Goal: Information Seeking & Learning: Check status

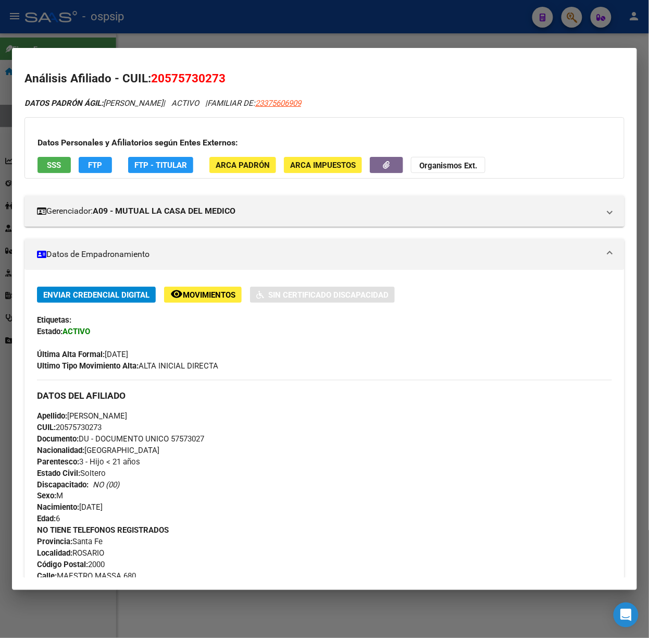
scroll to position [889, 0]
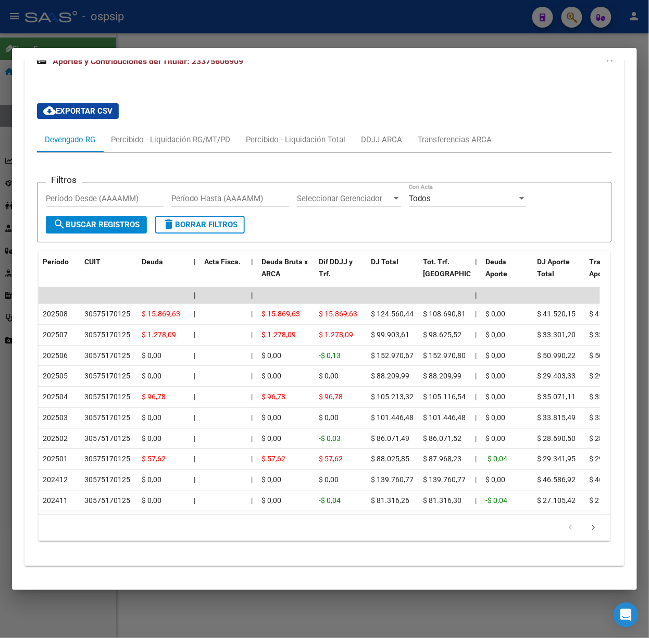
click at [126, 13] on div at bounding box center [324, 319] width 649 height 638
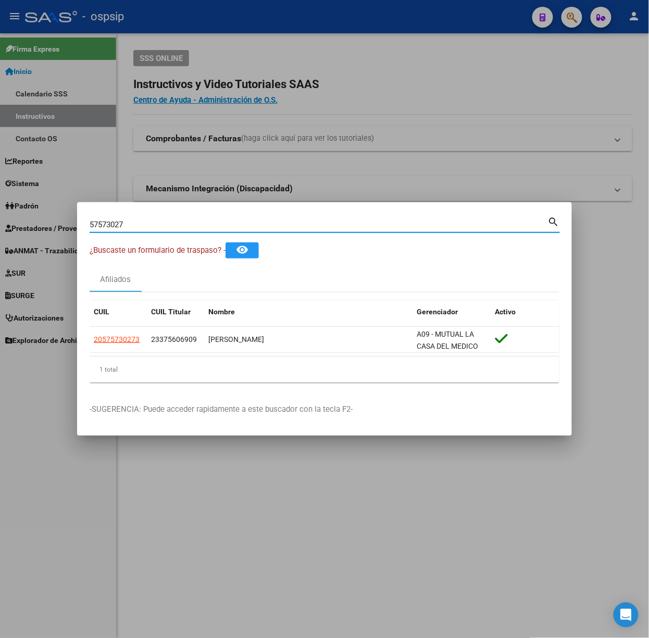
click at [165, 226] on input "57573027" at bounding box center [319, 224] width 459 height 9
type input "43842253"
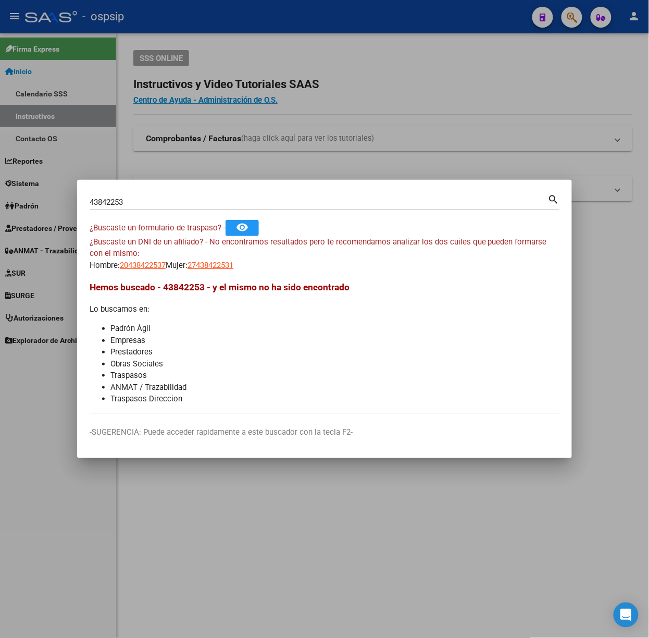
click at [140, 251] on div "¿Buscaste un DNI de un afiliado? - No encontramos resultados pero te recomendam…" at bounding box center [325, 253] width 470 height 35
click at [144, 257] on div "¿Buscaste un DNI de un afiliado? - No encontramos resultados pero te recomendam…" at bounding box center [325, 253] width 470 height 35
click at [147, 264] on span "20438422537" at bounding box center [143, 265] width 46 height 9
type textarea "20438422537"
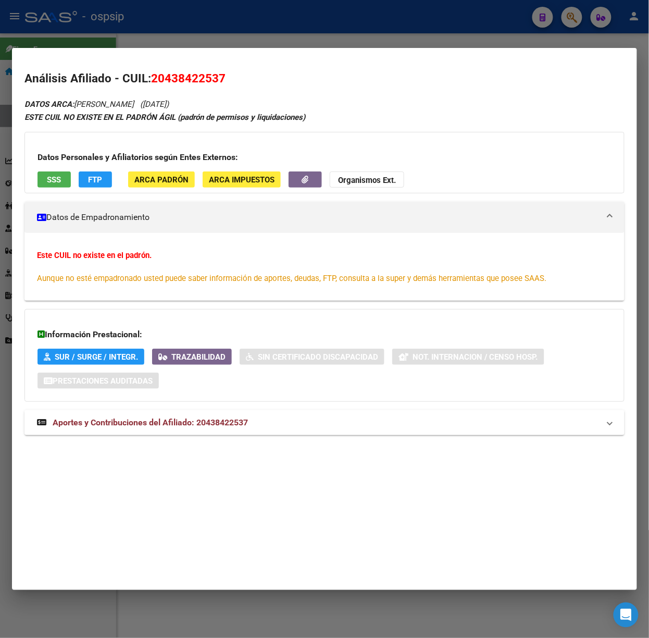
click at [181, 413] on mat-expansion-panel-header "Aportes y Contribuciones del Afiliado: 20438422537" at bounding box center [324, 422] width 600 height 25
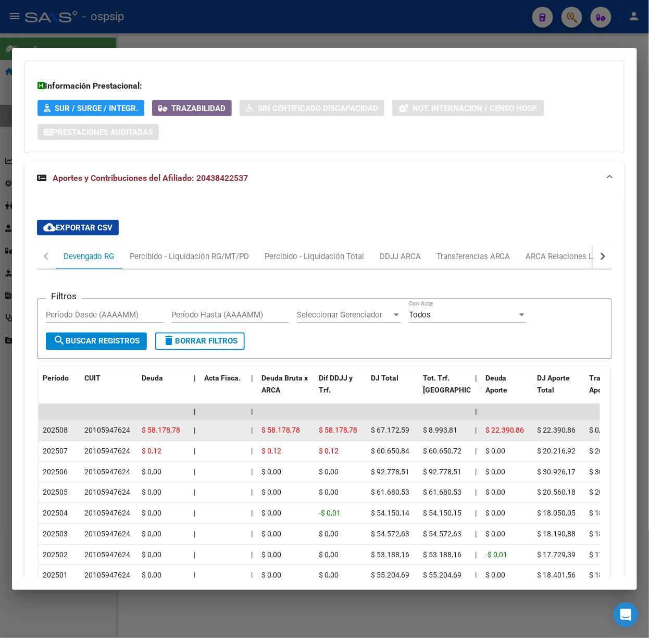
scroll to position [390, 0]
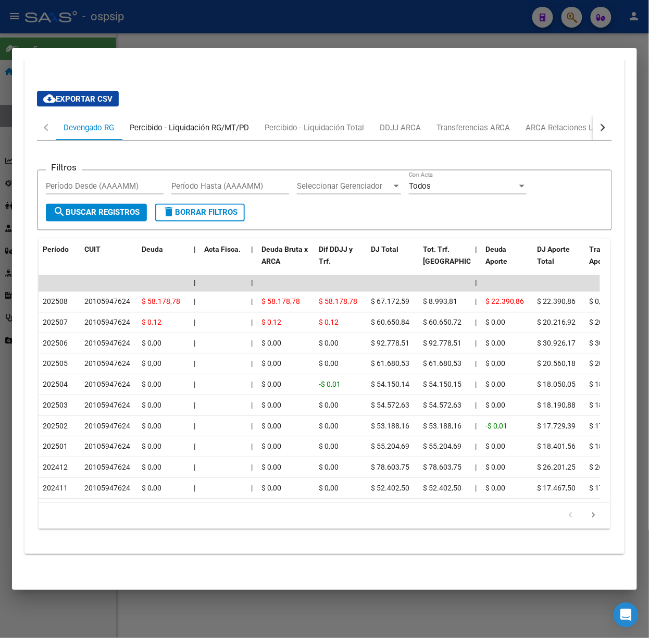
click at [189, 126] on div "Percibido - Liquidación RG/MT/PD" at bounding box center [189, 127] width 135 height 25
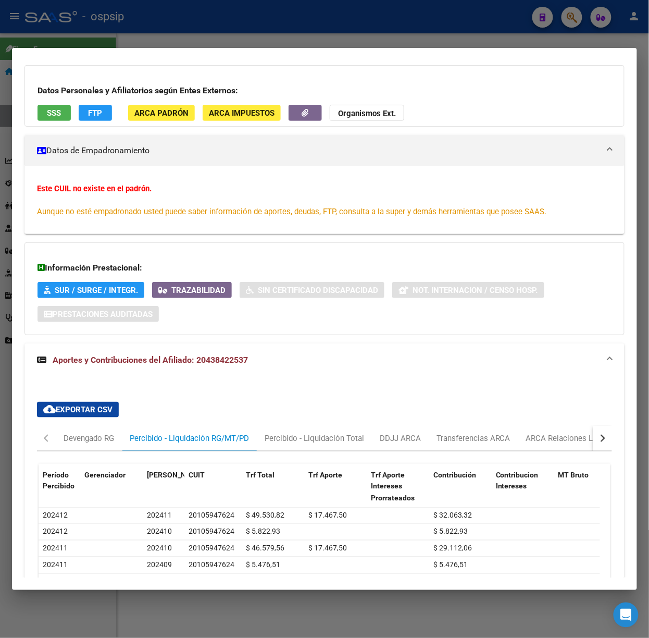
scroll to position [139, 0]
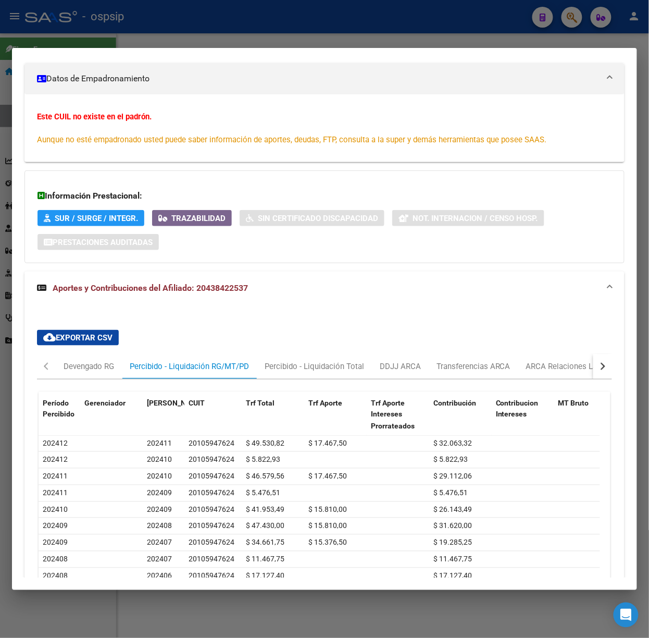
click at [597, 373] on button "button" at bounding box center [603, 366] width 19 height 25
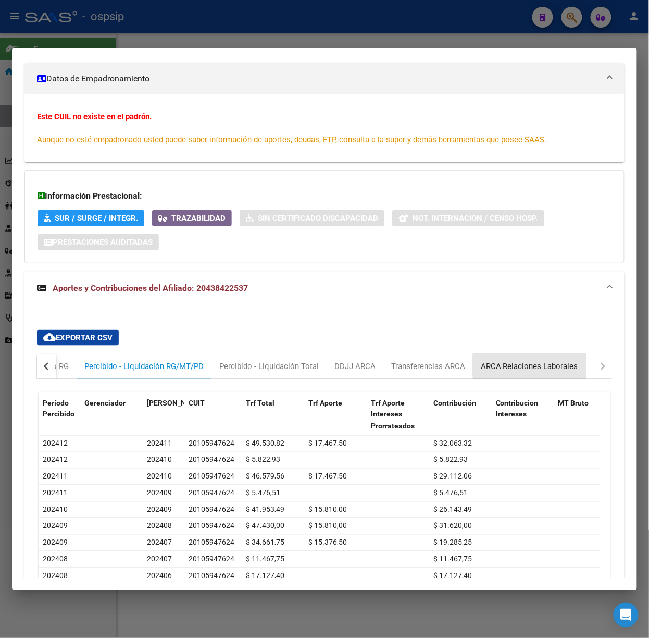
click at [557, 366] on div "ARCA Relaciones Laborales" at bounding box center [529, 366] width 97 height 11
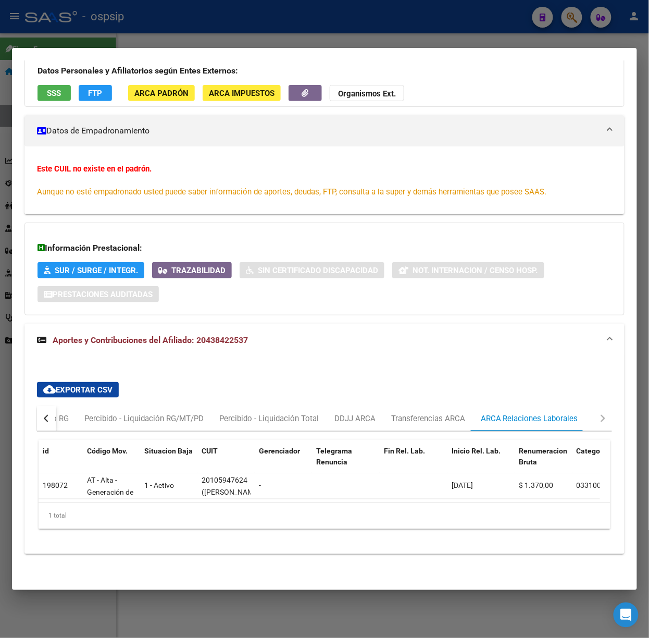
scroll to position [0, 0]
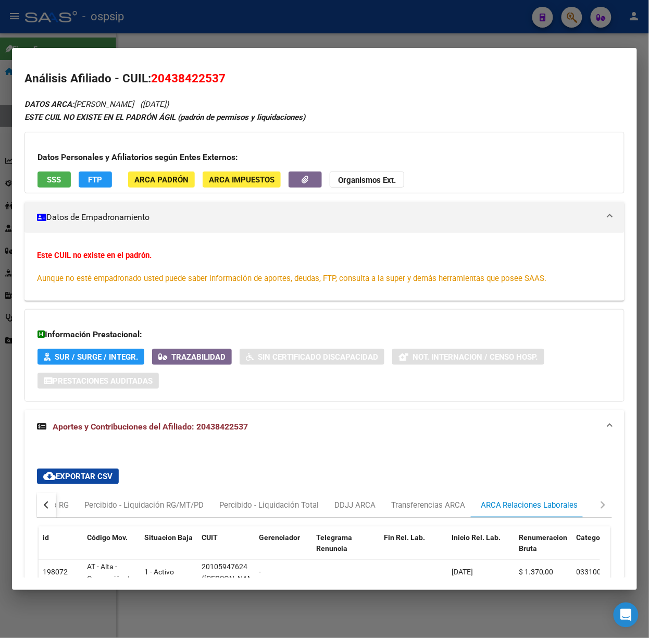
click at [64, 172] on button "SSS" at bounding box center [54, 179] width 33 height 16
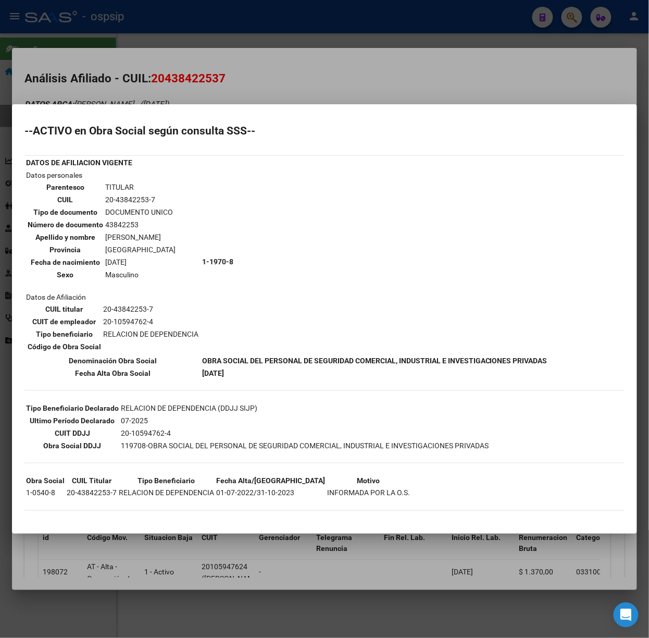
click at [244, 93] on div at bounding box center [324, 319] width 649 height 638
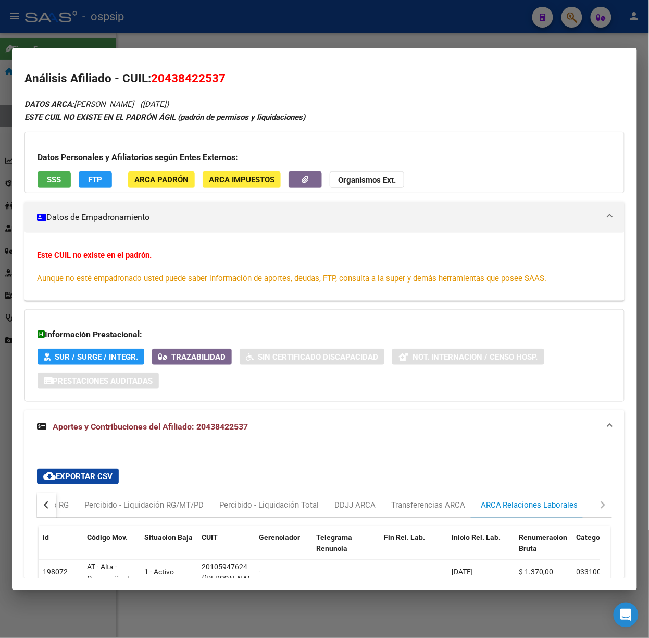
click at [243, 43] on div at bounding box center [324, 319] width 649 height 638
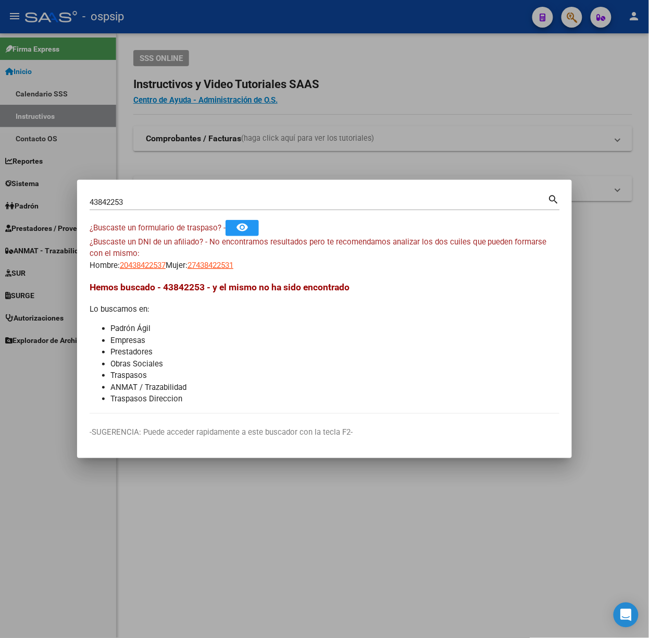
click at [184, 199] on input "43842253" at bounding box center [319, 201] width 459 height 9
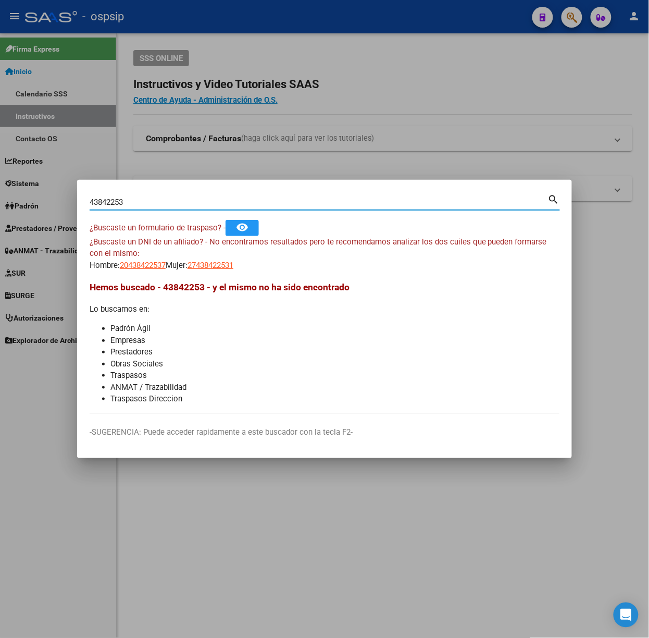
click at [184, 199] on input "43842253" at bounding box center [319, 201] width 459 height 9
type input "58537237"
click at [132, 274] on mat-dialog-content "58537237 Buscar (apellido, dni, cuil, nro traspaso, cuit, obra social) search ¿…" at bounding box center [324, 302] width 495 height 221
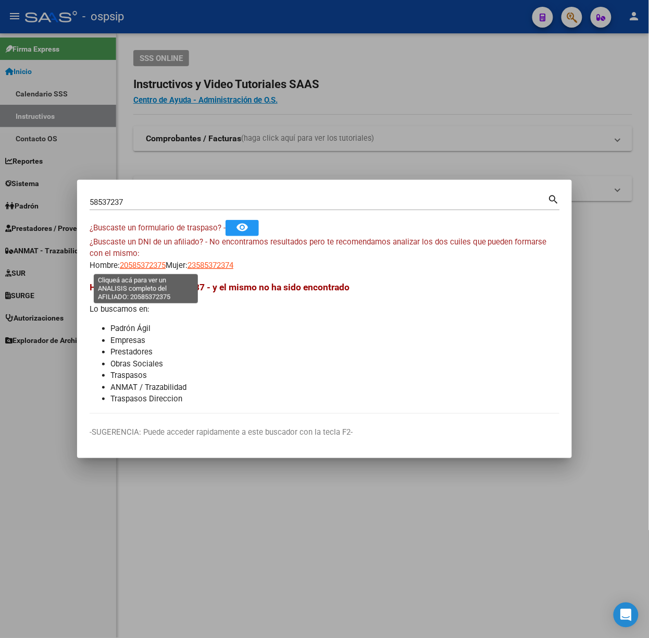
click at [140, 267] on span "20585372375" at bounding box center [143, 265] width 46 height 9
type textarea "20585372375"
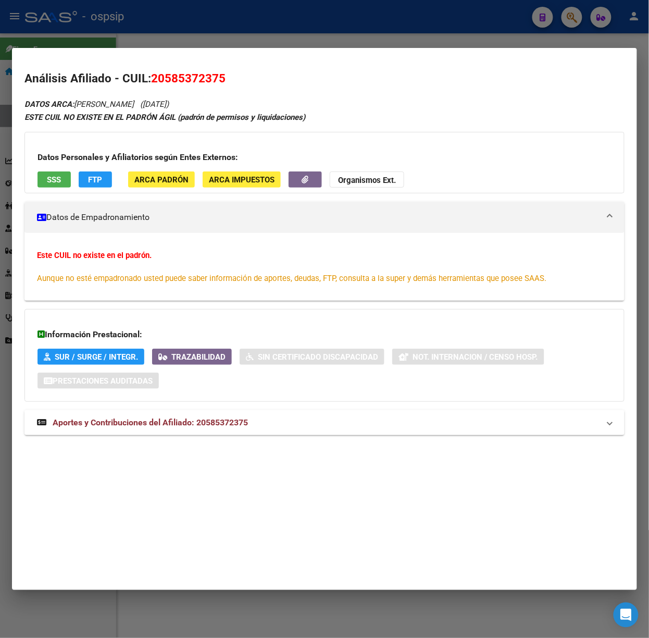
click at [225, 416] on mat-expansion-panel-header "Aportes y Contribuciones del Afiliado: 20585372375" at bounding box center [324, 422] width 600 height 25
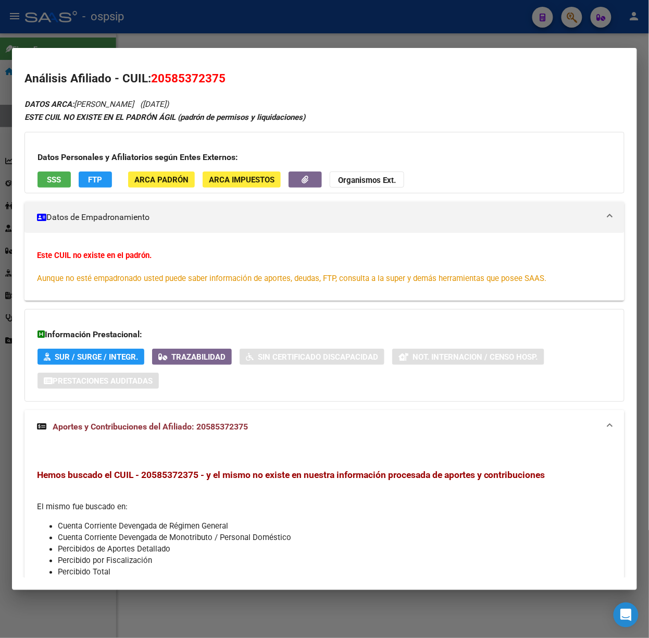
click at [51, 183] on span "SSS" at bounding box center [54, 179] width 14 height 9
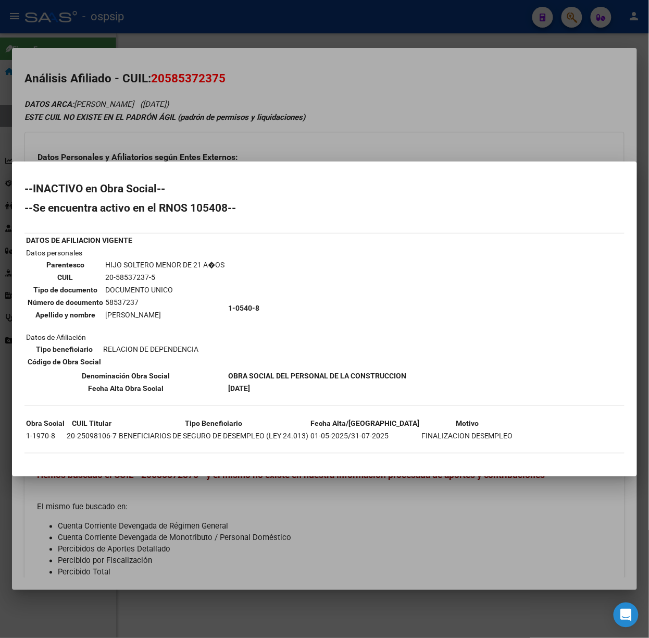
click at [128, 79] on div at bounding box center [324, 319] width 649 height 638
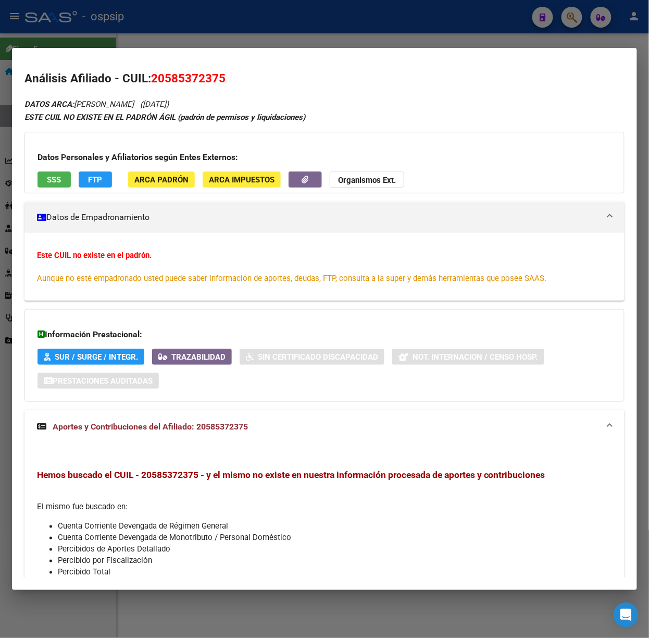
click at [124, 55] on mat-dialog-container "Análisis Afiliado - CUIL: 20585372375 DATOS ARCA: [PERSON_NAME] ([DATE]) ESTE C…" at bounding box center [324, 319] width 625 height 542
click at [121, 48] on mat-dialog-container "Análisis Afiliado - CUIL: 20585372375 DATOS ARCA: [PERSON_NAME] ([DATE]) ESTE C…" at bounding box center [324, 319] width 625 height 542
click at [140, 48] on mat-dialog-container "Análisis Afiliado - CUIL: 20585372375 DATOS ARCA: [PERSON_NAME] ([DATE]) ESTE C…" at bounding box center [324, 319] width 625 height 542
click at [126, 44] on div at bounding box center [324, 319] width 649 height 638
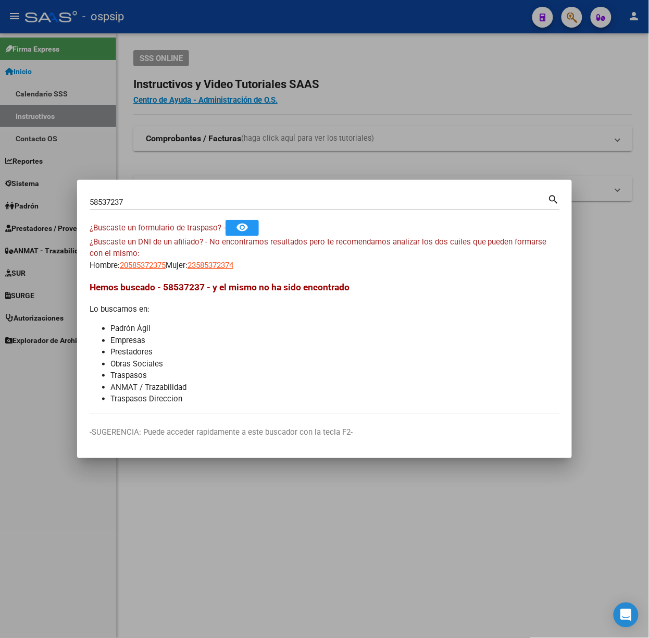
click at [149, 203] on input "58537237" at bounding box center [319, 201] width 459 height 9
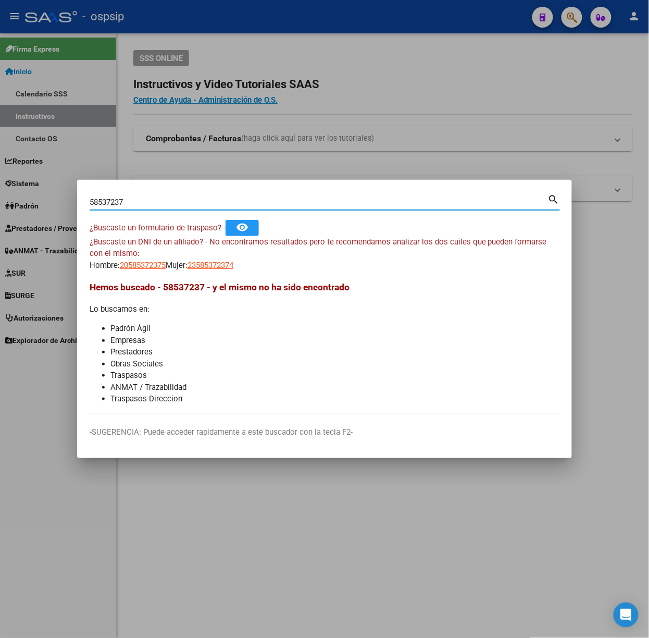
click at [149, 203] on input "58537237" at bounding box center [319, 201] width 459 height 9
type input "42926687"
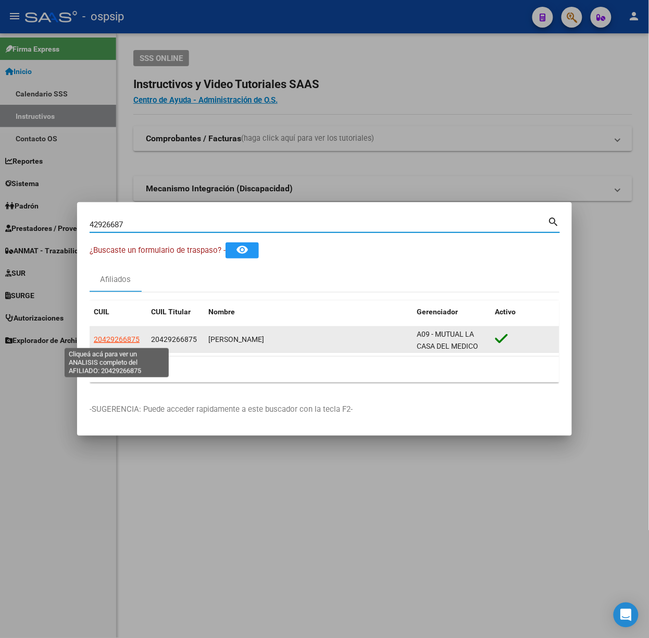
click at [115, 338] on span "20429266875" at bounding box center [117, 339] width 46 height 8
type textarea "20429266875"
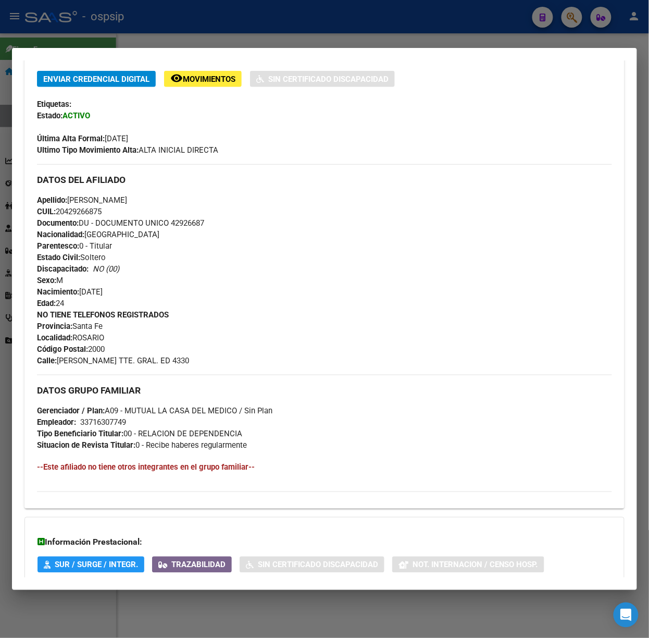
scroll to position [306, 0]
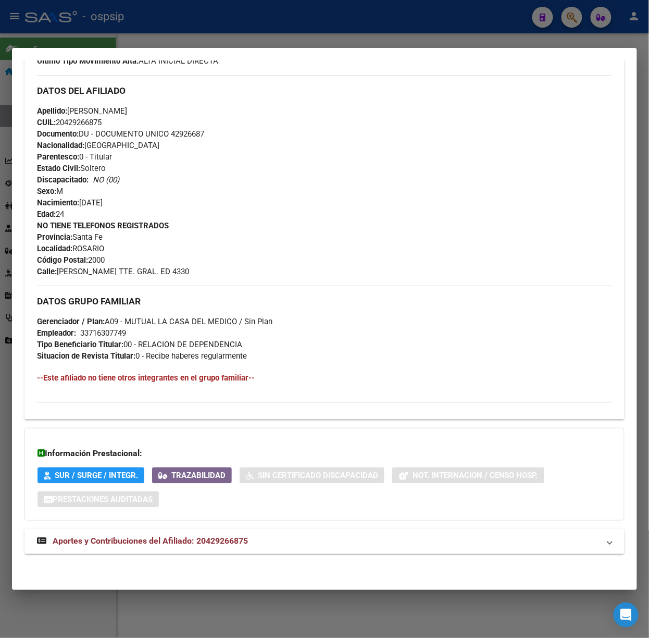
click at [223, 544] on span "Aportes y Contribuciones del Afiliado: 20429266875" at bounding box center [150, 541] width 195 height 10
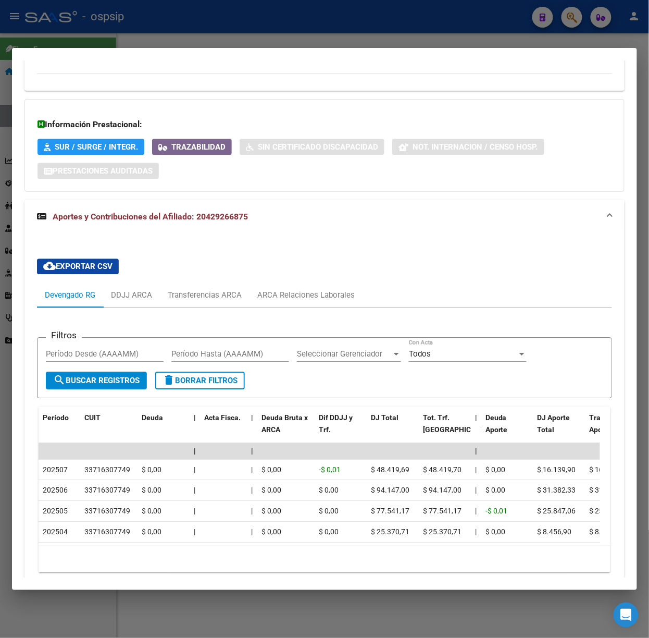
scroll to position [689, 0]
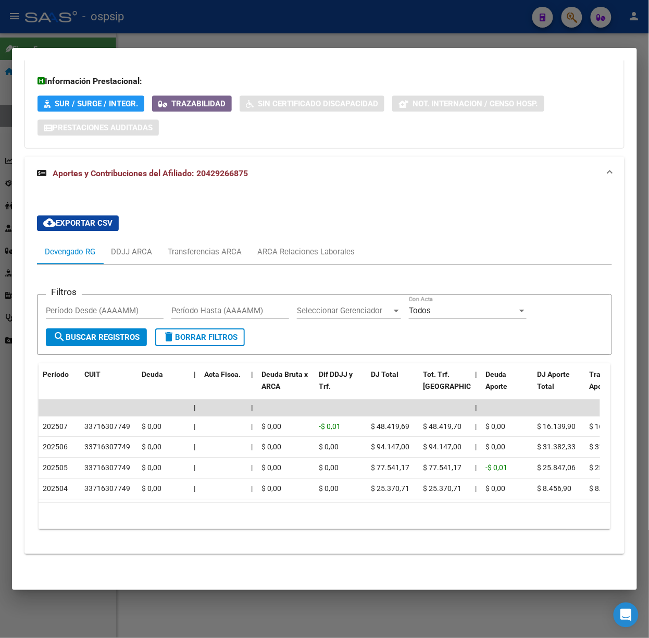
click at [242, 35] on div at bounding box center [324, 319] width 649 height 638
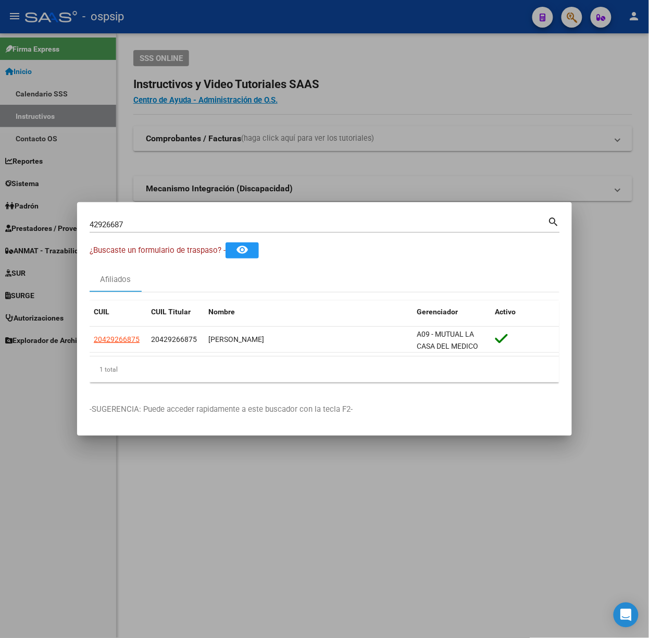
click at [217, 224] on input "42926687" at bounding box center [319, 224] width 459 height 9
type input "50404833"
click at [130, 340] on span "20504048331" at bounding box center [117, 339] width 46 height 8
type textarea "20504048331"
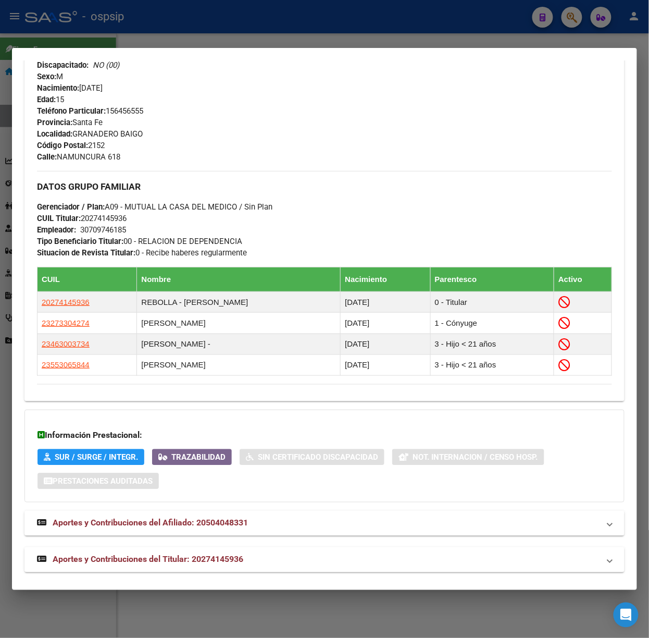
click at [217, 559] on span "Aportes y Contribuciones del Titular: 20274145936" at bounding box center [148, 559] width 191 height 10
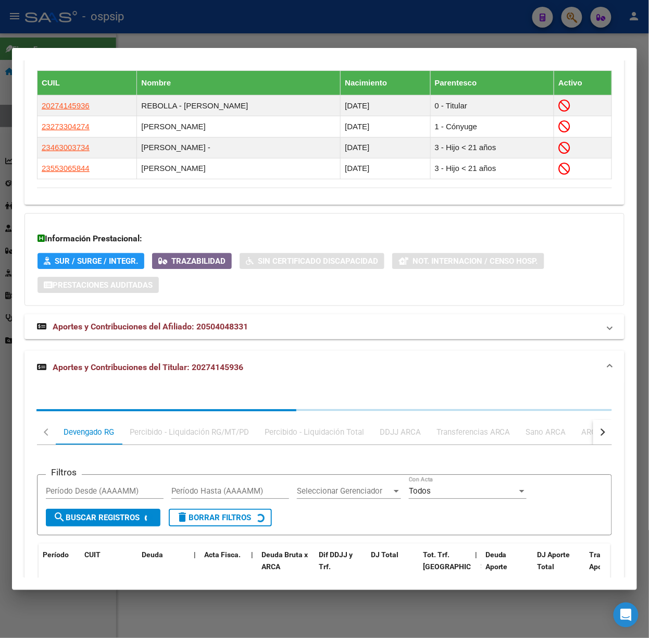
scroll to position [718, 0]
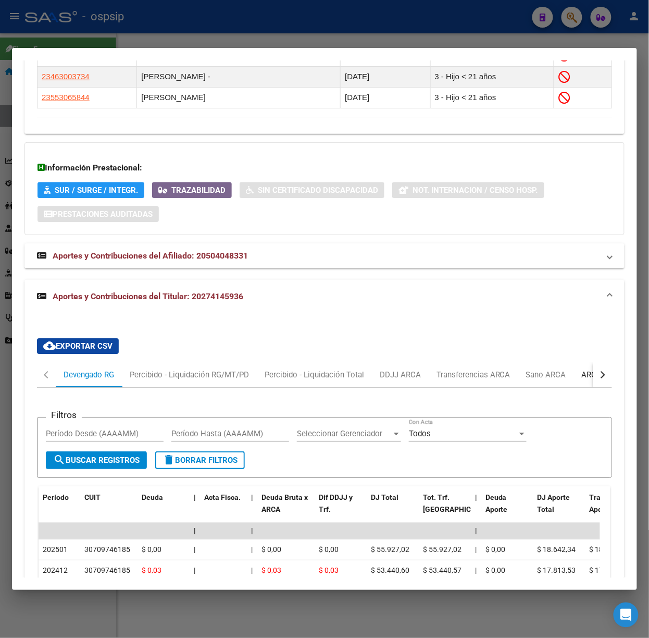
click at [576, 384] on div "ARCA Relaciones Laborales" at bounding box center [630, 374] width 113 height 25
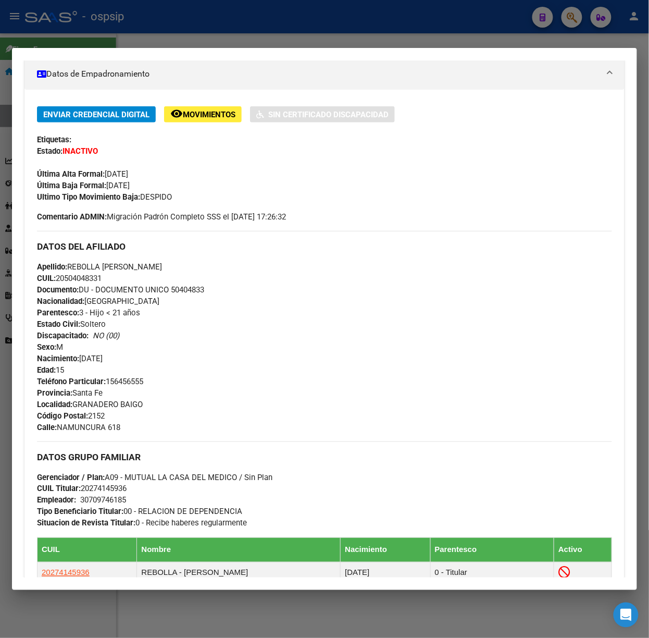
scroll to position [0, 0]
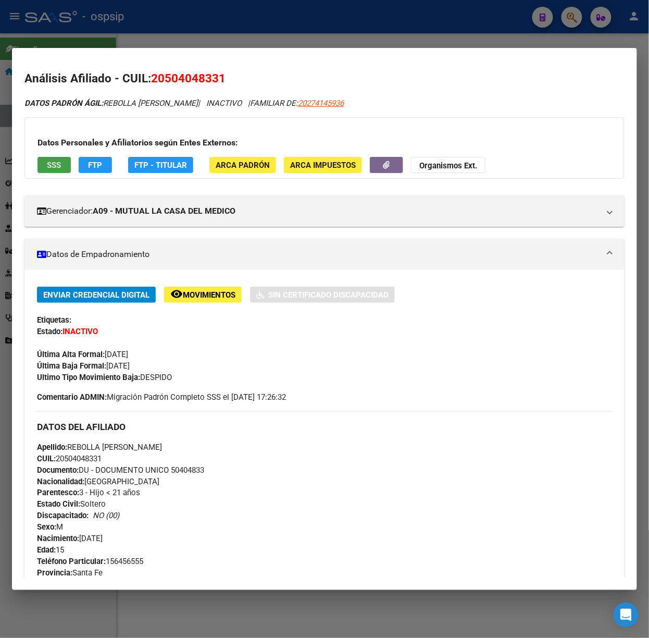
click at [64, 161] on button "SSS" at bounding box center [54, 165] width 33 height 16
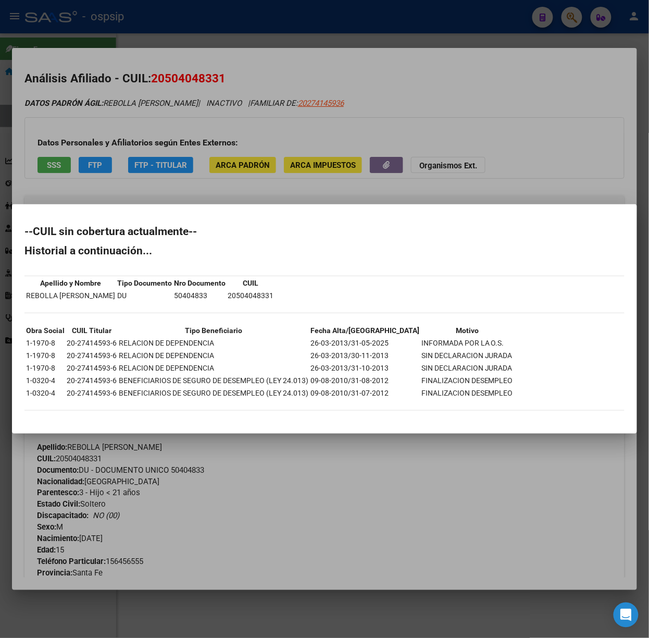
click at [105, 172] on div at bounding box center [324, 319] width 649 height 638
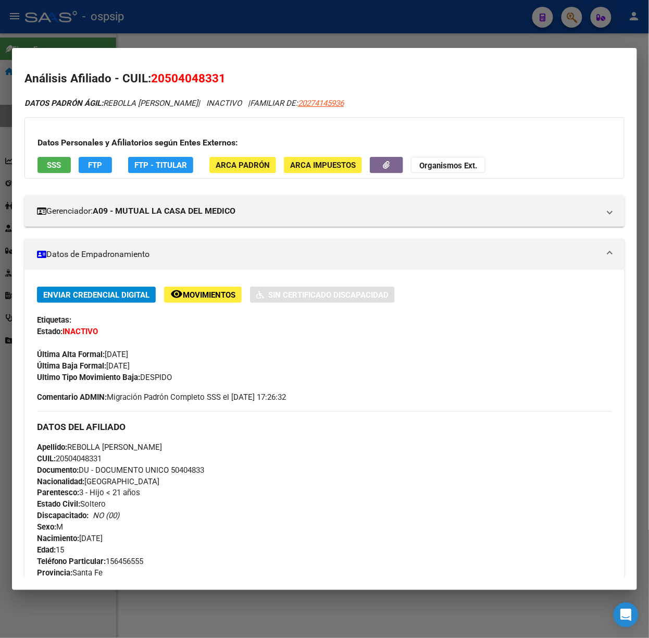
click at [182, 28] on div at bounding box center [324, 319] width 649 height 638
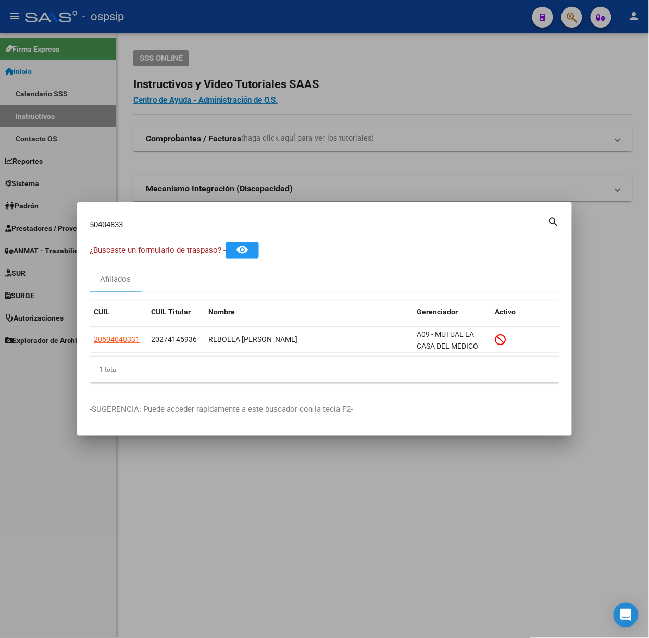
click at [211, 233] on div "50404833 Buscar (apellido, dni, [PERSON_NAME], [PERSON_NAME], cuit, obra social…" at bounding box center [325, 229] width 471 height 28
click at [207, 224] on input "50404833" at bounding box center [319, 224] width 459 height 9
type input "46056419"
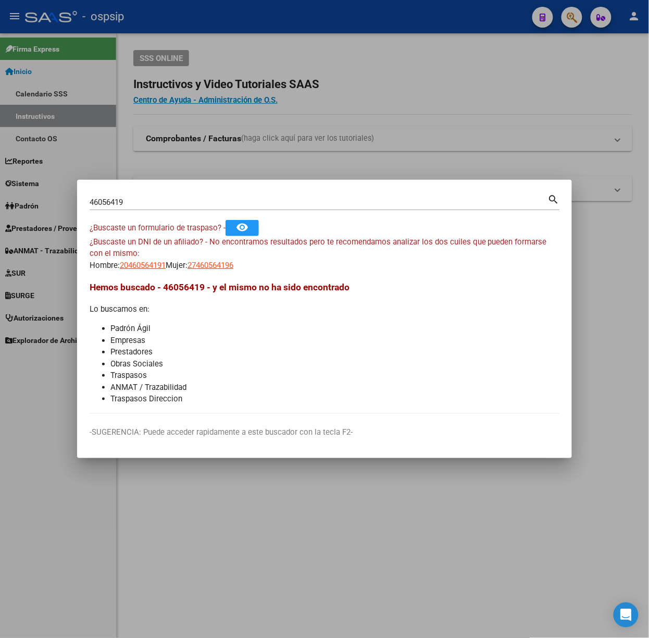
drag, startPoint x: 156, startPoint y: 270, endPoint x: 163, endPoint y: 273, distance: 7.0
click at [159, 271] on app-link-go-to "20460564191" at bounding box center [143, 266] width 46 height 12
click at [167, 271] on mat-dialog-content "46056419 Buscar (apellido, dni, cuil, nro traspaso, cuit, obra social) search ¿…" at bounding box center [324, 302] width 495 height 221
click at [174, 267] on div "¿Buscaste un DNI de un afiliado? - No encontramos resultados pero te recomendam…" at bounding box center [325, 253] width 470 height 35
click at [172, 264] on div "¿Buscaste un DNI de un afiliado? - No encontramos resultados pero te recomendam…" at bounding box center [325, 253] width 470 height 35
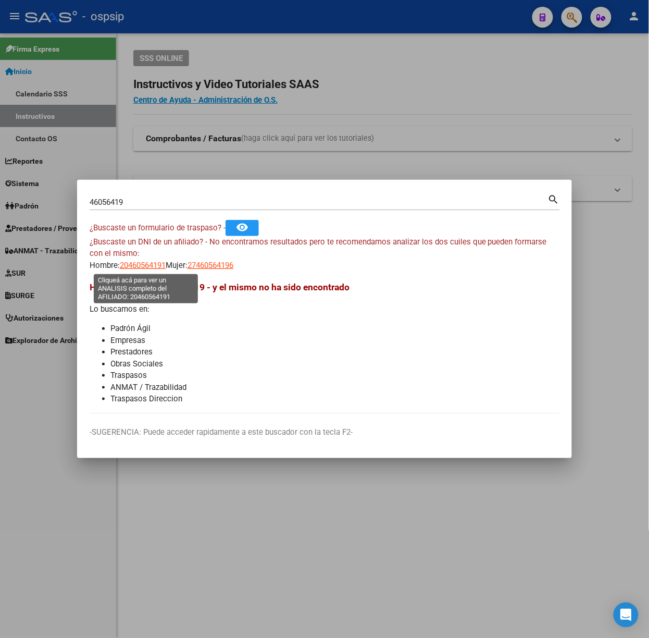
click at [165, 261] on span "20460564191" at bounding box center [143, 265] width 46 height 9
type textarea "20460564191"
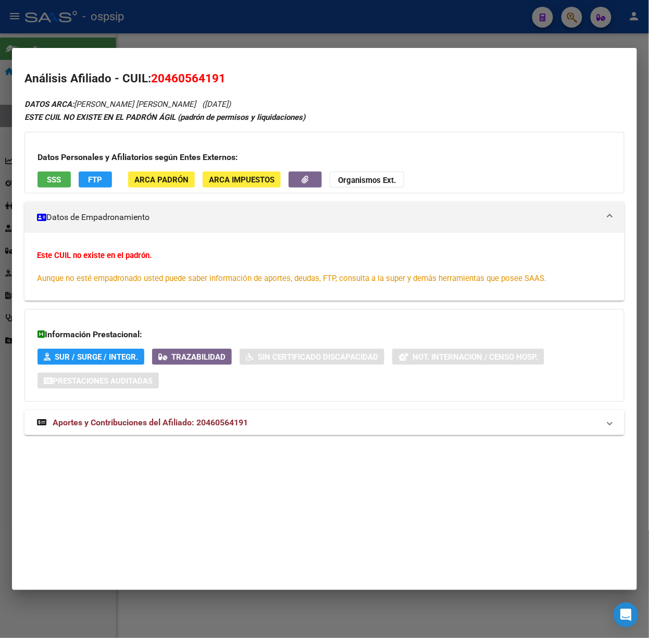
click at [234, 403] on div "DATOS ARCA: [PERSON_NAME] [PERSON_NAME] ([DATE]) ESTE CUIL NO EXISTE EN EL PADR…" at bounding box center [324, 271] width 600 height 349
click at [239, 422] on span "Aportes y Contribuciones del Afiliado: 20460564191" at bounding box center [150, 422] width 195 height 10
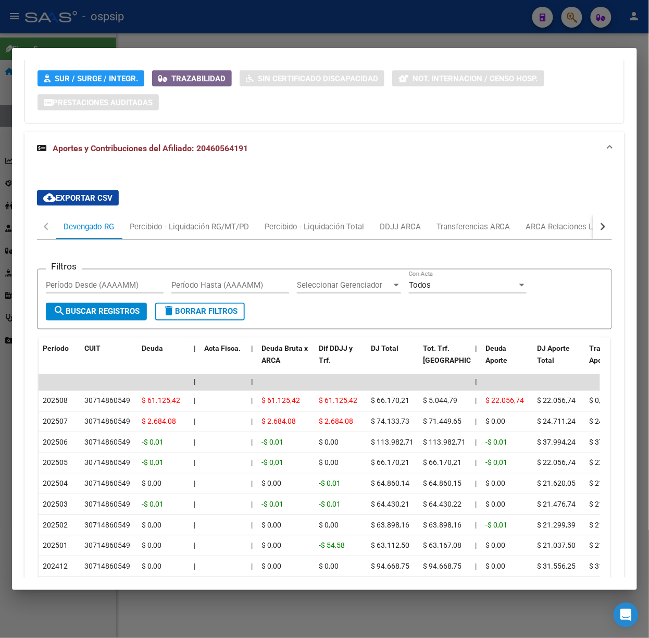
scroll to position [279, 0]
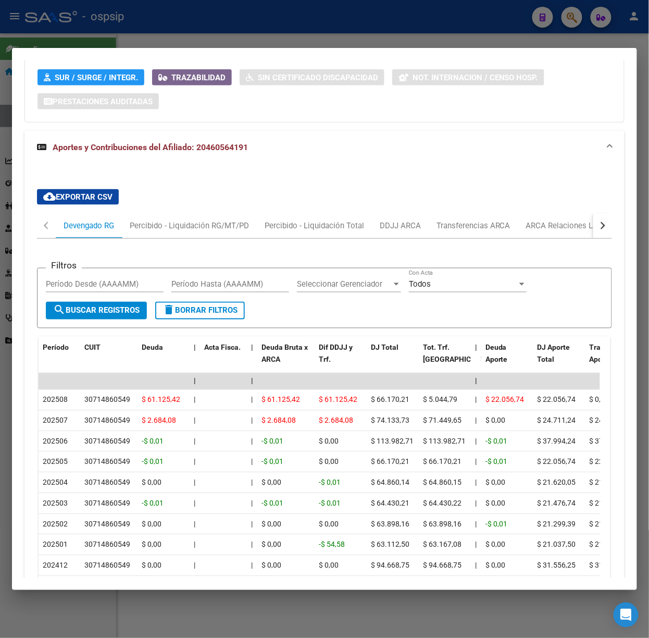
click at [253, 38] on div at bounding box center [324, 319] width 649 height 638
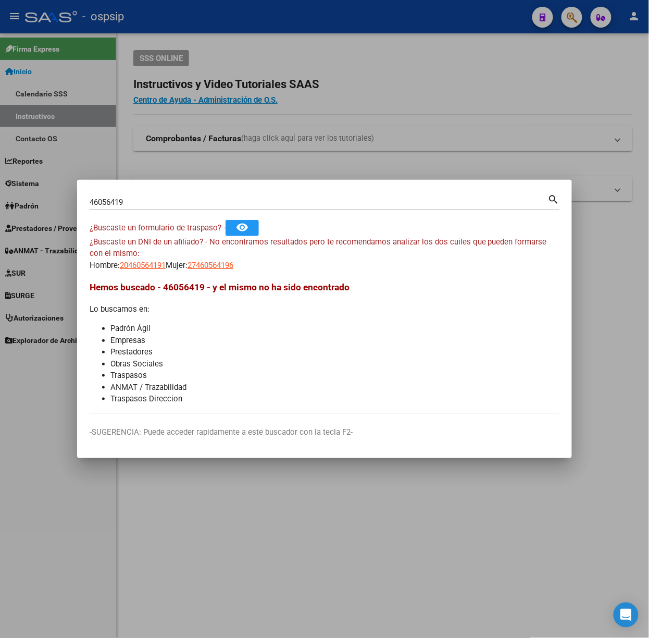
click at [169, 199] on input "46056419" at bounding box center [319, 201] width 459 height 9
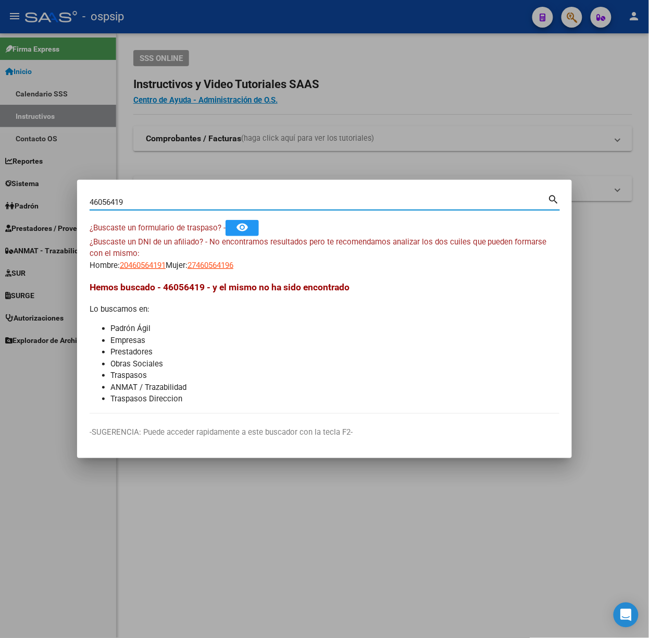
click at [169, 199] on input "46056419" at bounding box center [319, 201] width 459 height 9
type input "28514576"
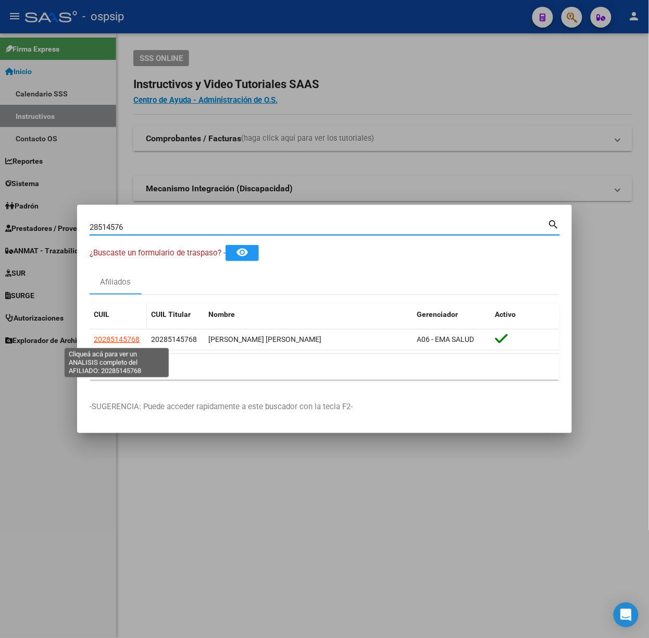
click at [101, 337] on span "20285145768" at bounding box center [117, 339] width 46 height 8
type textarea "20285145768"
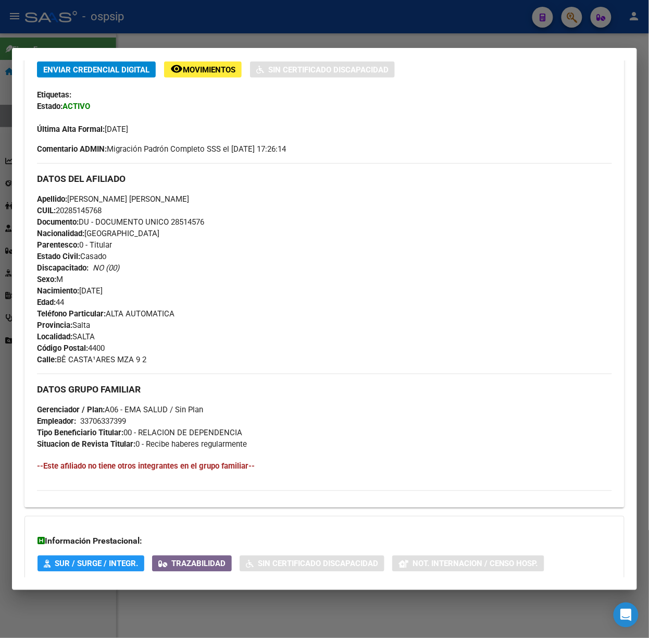
scroll to position [315, 0]
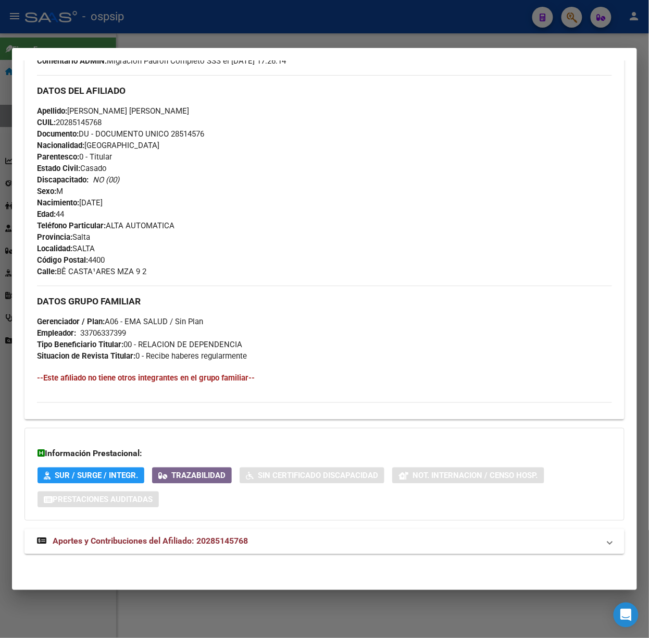
click at [202, 534] on mat-expansion-panel-header "Aportes y Contribuciones del Afiliado: 20285145768" at bounding box center [324, 541] width 600 height 25
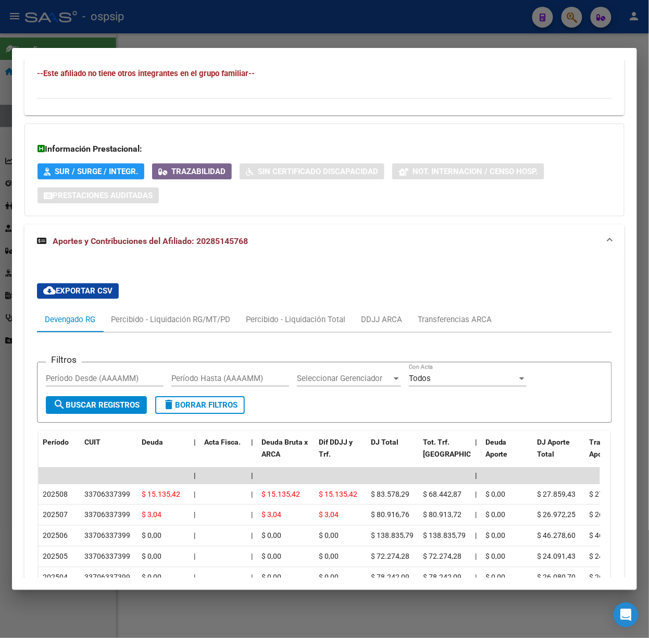
scroll to position [642, 0]
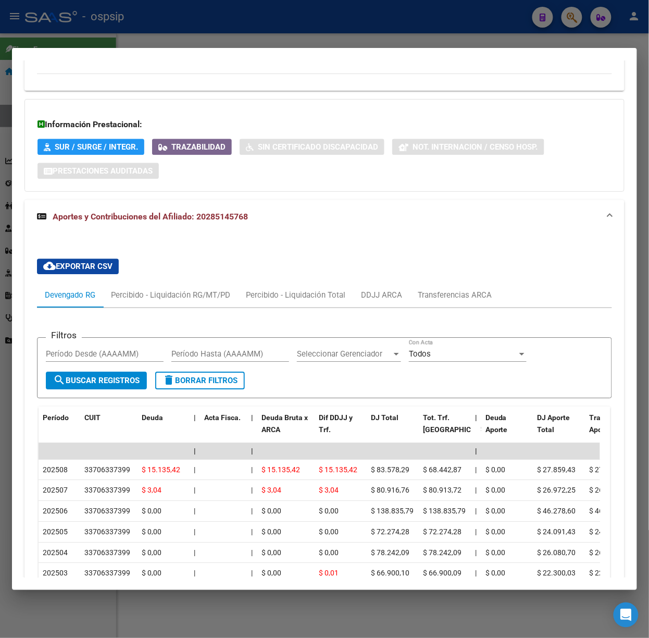
click at [188, 36] on div at bounding box center [324, 319] width 649 height 638
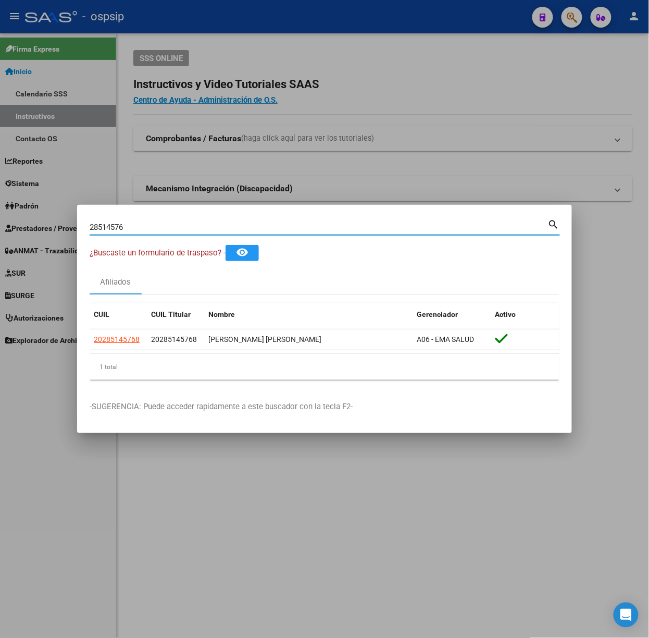
click at [188, 224] on input "28514576" at bounding box center [319, 227] width 459 height 9
type input "28531392"
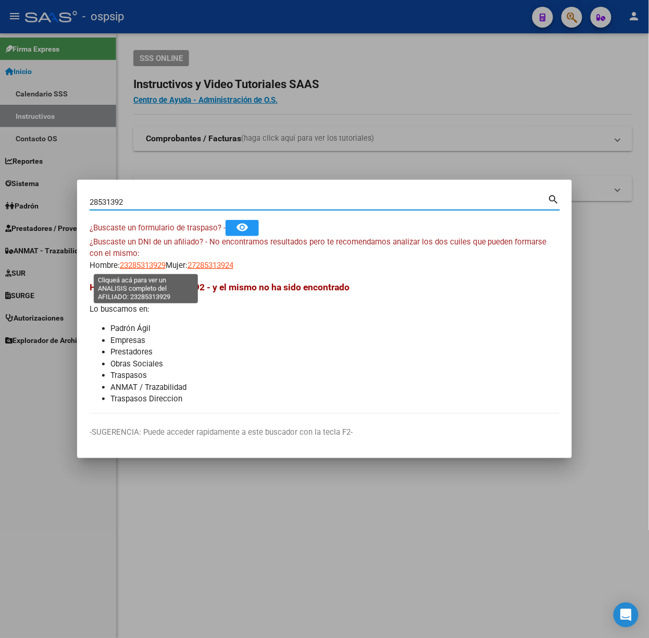
click at [144, 266] on span "23285313929" at bounding box center [143, 265] width 46 height 9
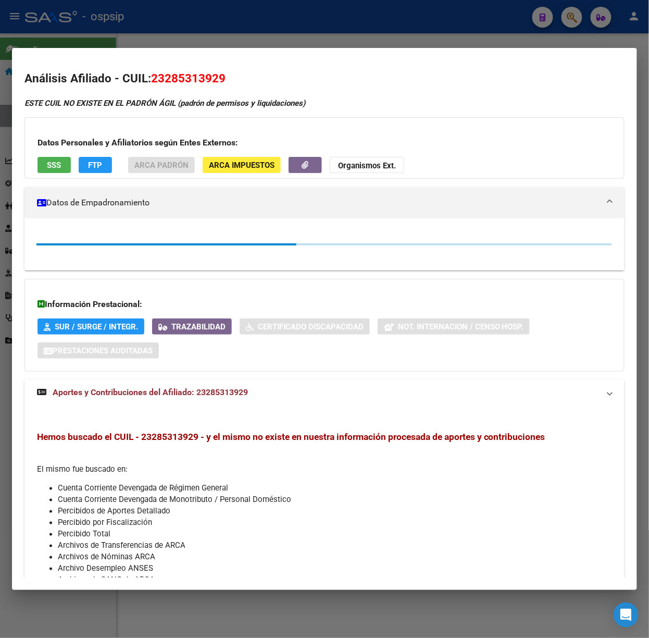
click at [186, 51] on mat-dialog-container "Análisis Afiliado - CUIL: 23285313929 ESTE CUIL NO EXISTE EN EL PADRÓN ÁGIL (pa…" at bounding box center [324, 319] width 625 height 542
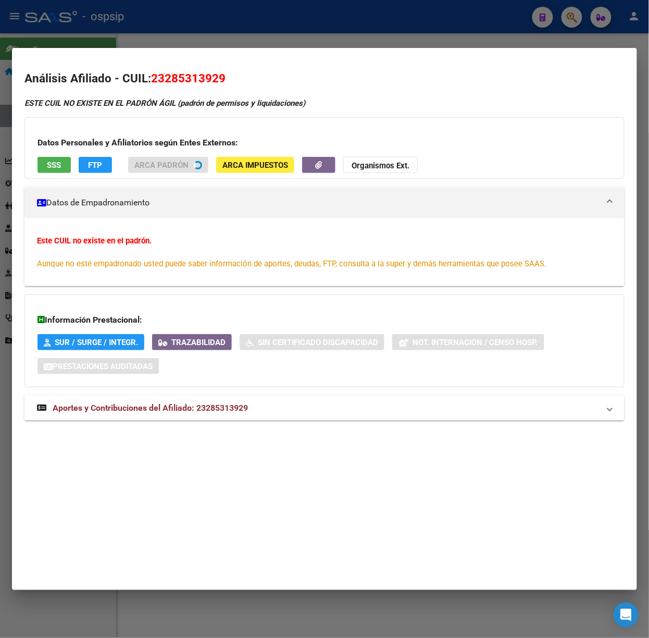
click at [195, 34] on div at bounding box center [324, 319] width 649 height 638
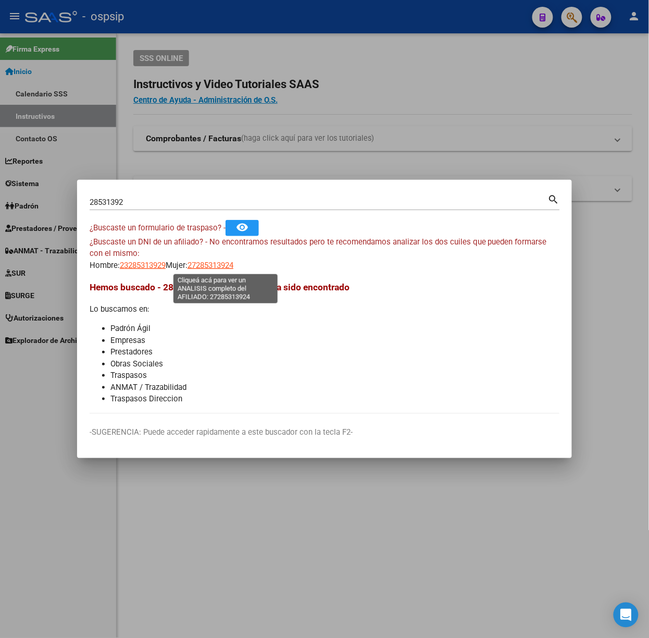
click at [215, 263] on span "27285313924" at bounding box center [211, 265] width 46 height 9
type textarea "27285313924"
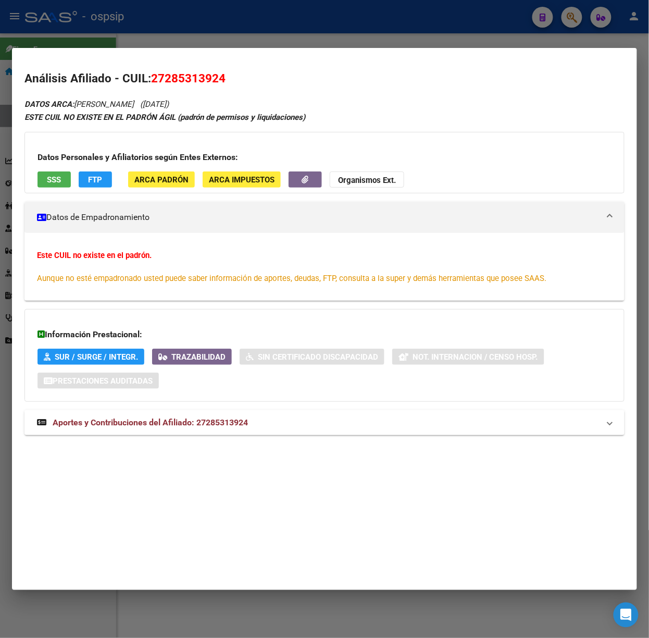
click at [103, 418] on span "Aportes y Contribuciones del Afiliado: 27285313924" at bounding box center [150, 422] width 195 height 10
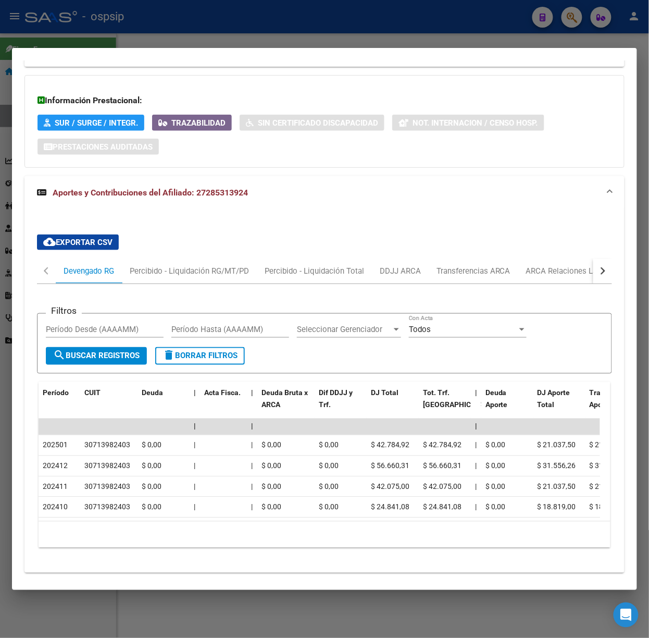
scroll to position [265, 0]
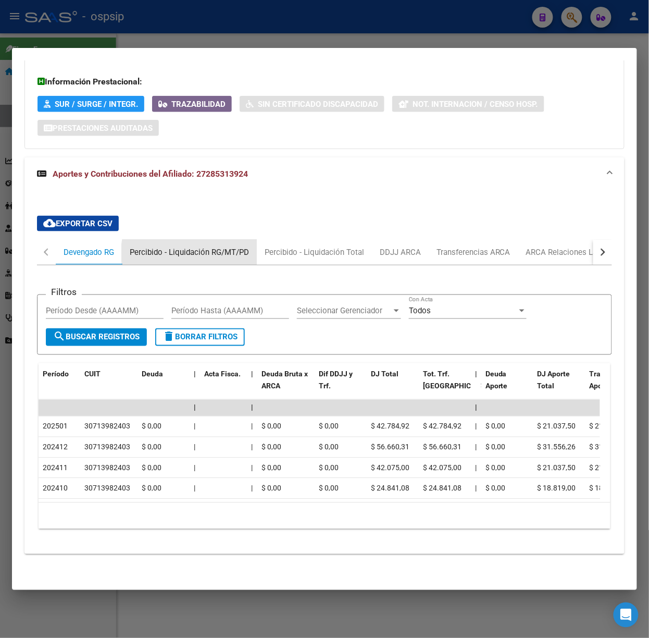
click at [206, 246] on div "Percibido - Liquidación RG/MT/PD" at bounding box center [189, 251] width 119 height 11
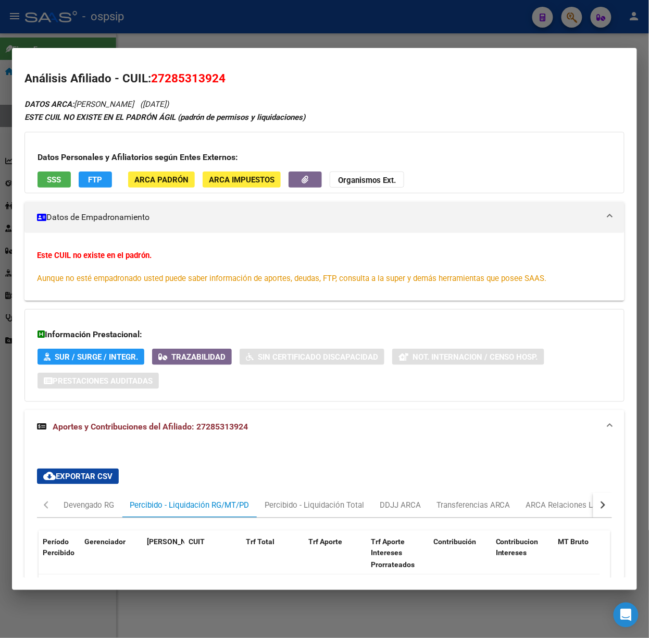
scroll to position [119, 0]
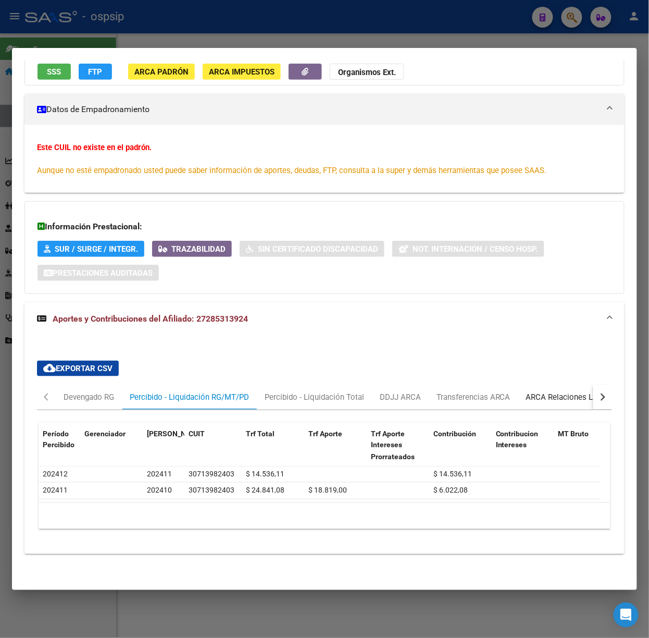
click at [559, 395] on div "ARCA Relaciones Laborales" at bounding box center [574, 397] width 113 height 25
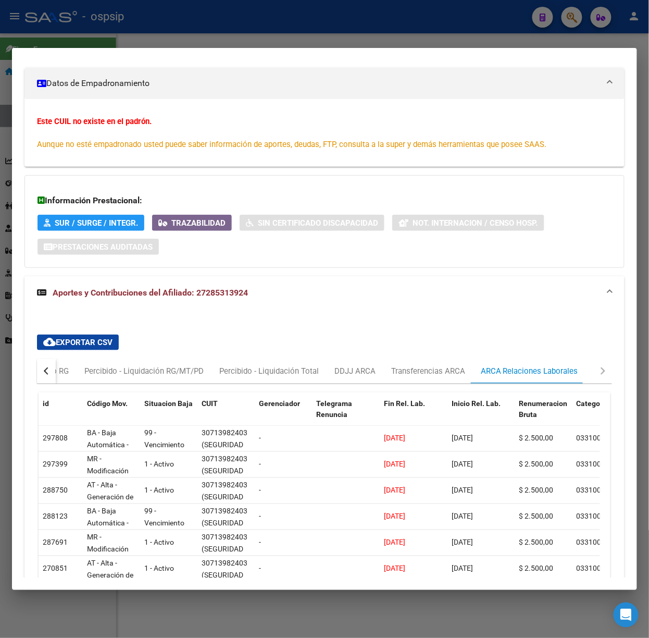
scroll to position [228, 0]
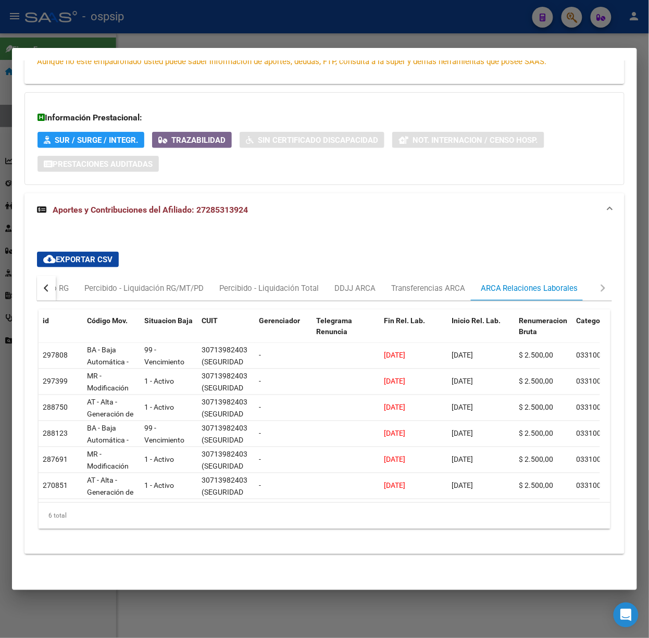
click at [208, 36] on div at bounding box center [324, 319] width 649 height 638
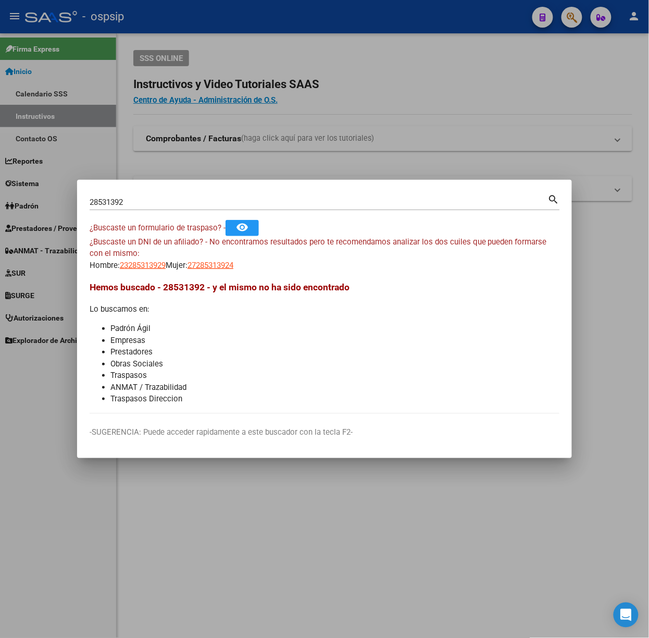
click at [200, 199] on input "28531392" at bounding box center [319, 201] width 459 height 9
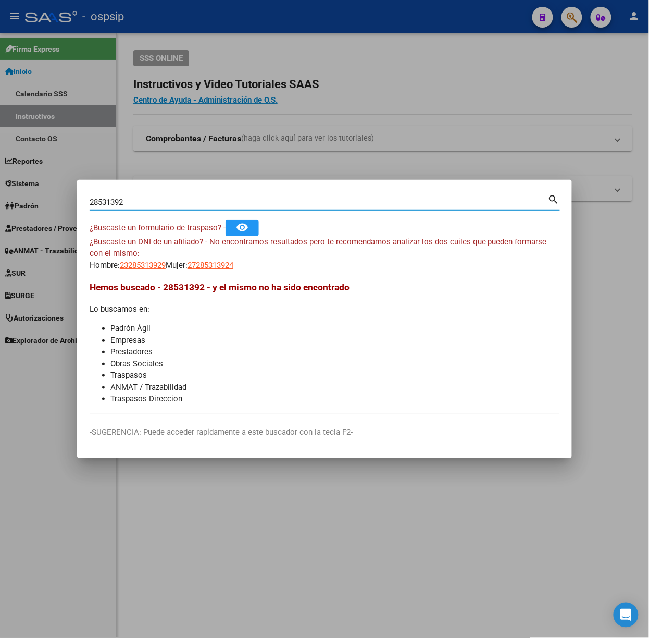
click at [200, 199] on input "28531392" at bounding box center [319, 201] width 459 height 9
type input "43501818"
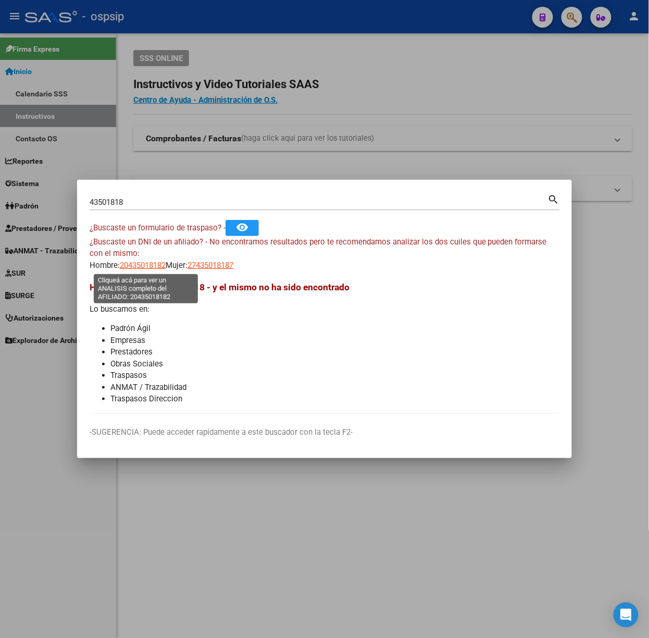
click at [149, 267] on span "20435018182" at bounding box center [143, 265] width 46 height 9
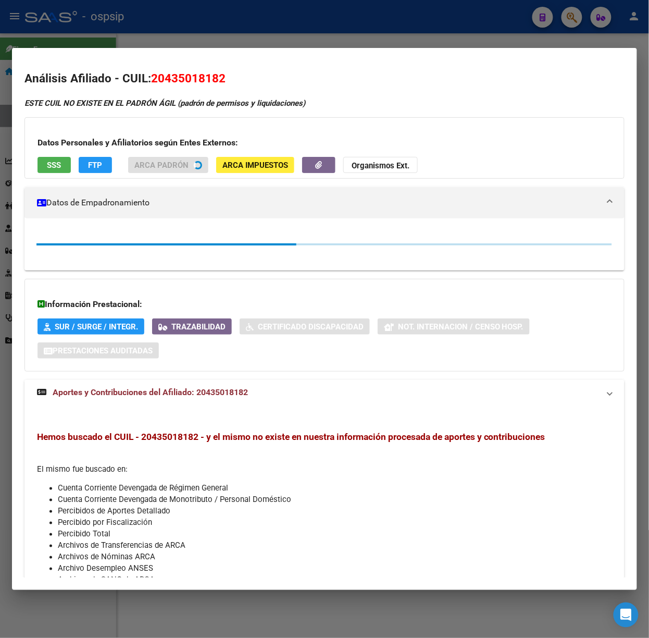
click at [227, 20] on div at bounding box center [324, 319] width 649 height 638
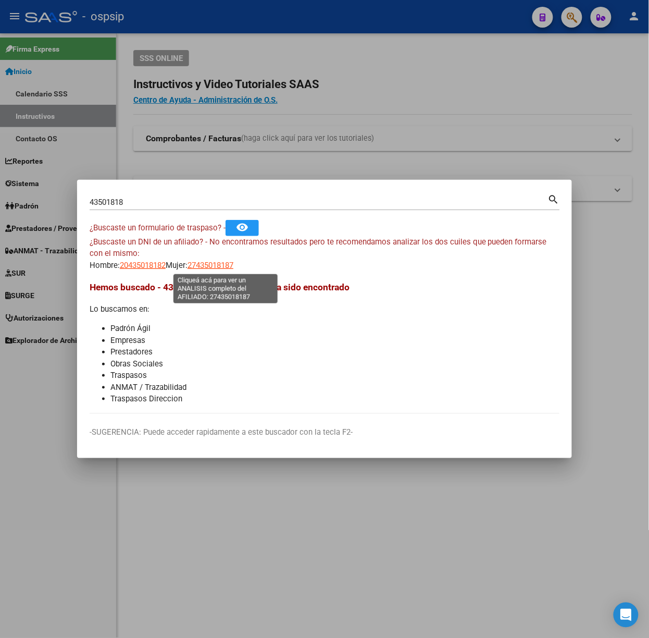
click at [233, 268] on span "27435018187" at bounding box center [211, 265] width 46 height 9
type textarea "27435018187"
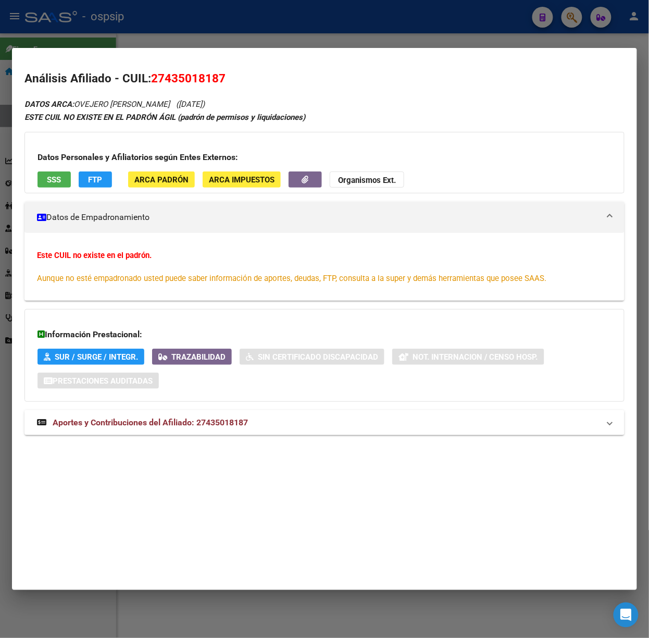
click at [269, 401] on div "Información Prestacional: SUR / SURGE / INTEGR. Trazabilidad Sin Certificado Di…" at bounding box center [324, 355] width 600 height 93
click at [266, 419] on mat-panel-title "Aportes y Contribuciones del Afiliado: 27435018187" at bounding box center [318, 422] width 563 height 13
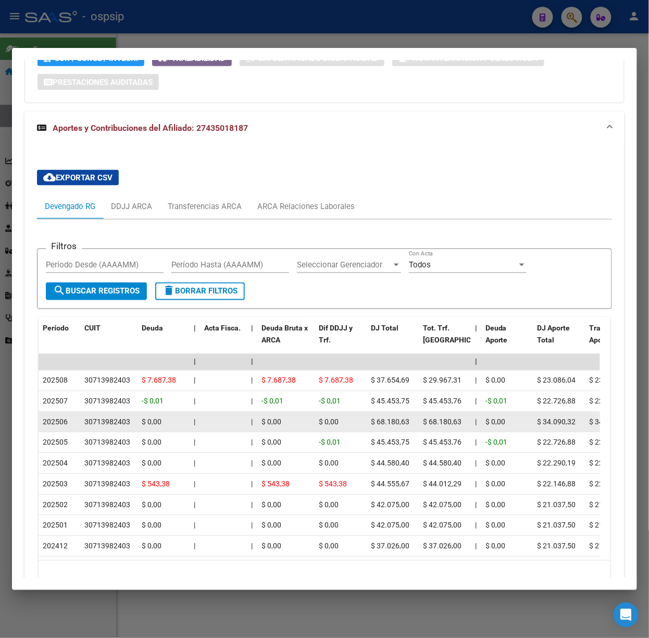
scroll to position [369, 0]
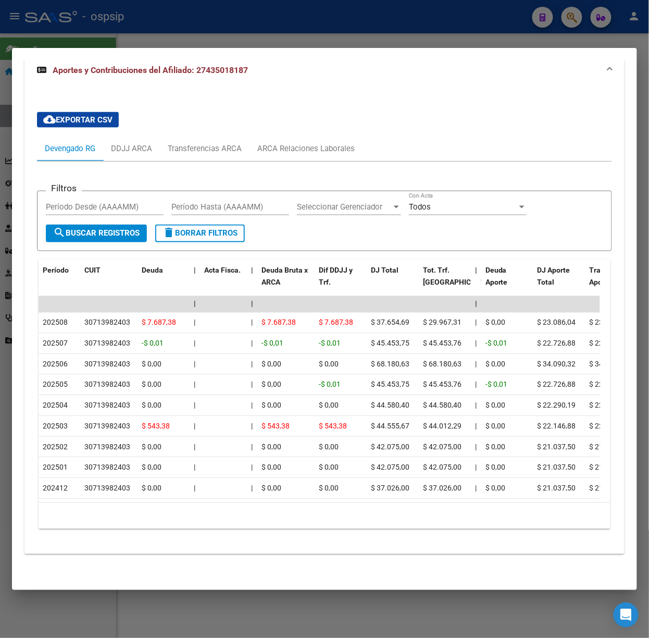
click at [118, 30] on div at bounding box center [324, 319] width 649 height 638
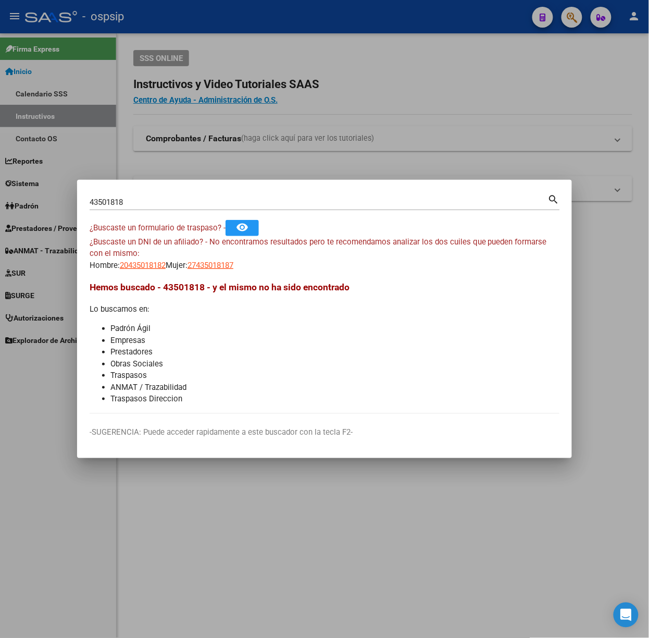
click at [149, 202] on input "43501818" at bounding box center [319, 201] width 459 height 9
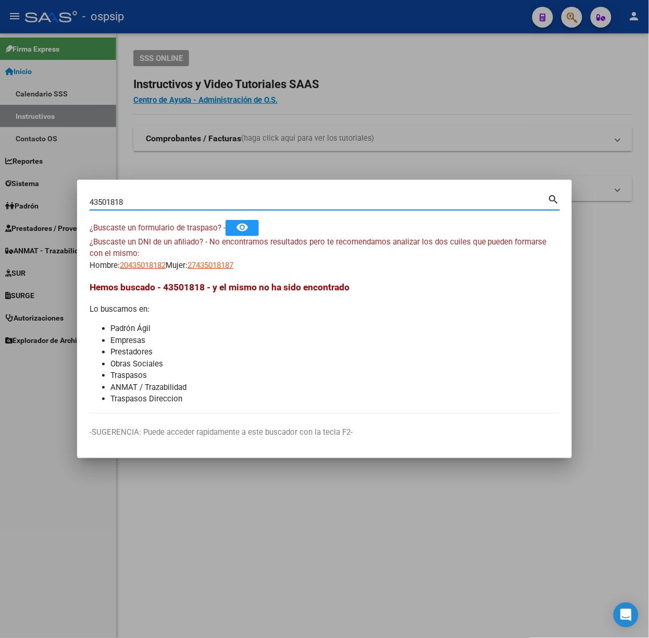
click at [149, 202] on input "43501818" at bounding box center [319, 201] width 459 height 9
type input "36818286"
click at [165, 267] on span "23368182869" at bounding box center [143, 265] width 46 height 9
type textarea "23368182869"
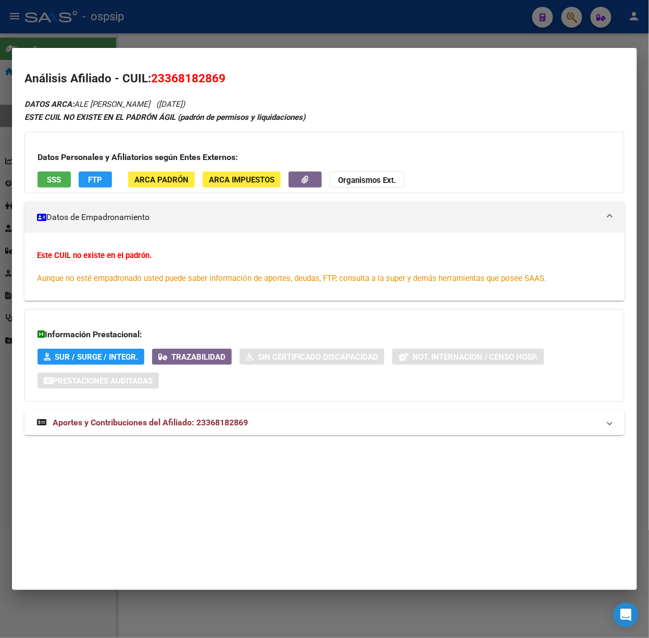
click at [215, 424] on span "Aportes y Contribuciones del Afiliado: 23368182869" at bounding box center [150, 422] width 195 height 10
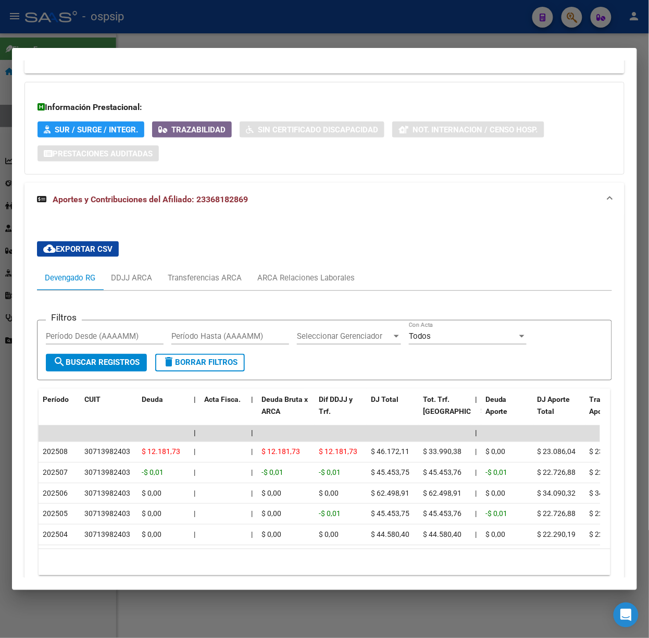
scroll to position [286, 0]
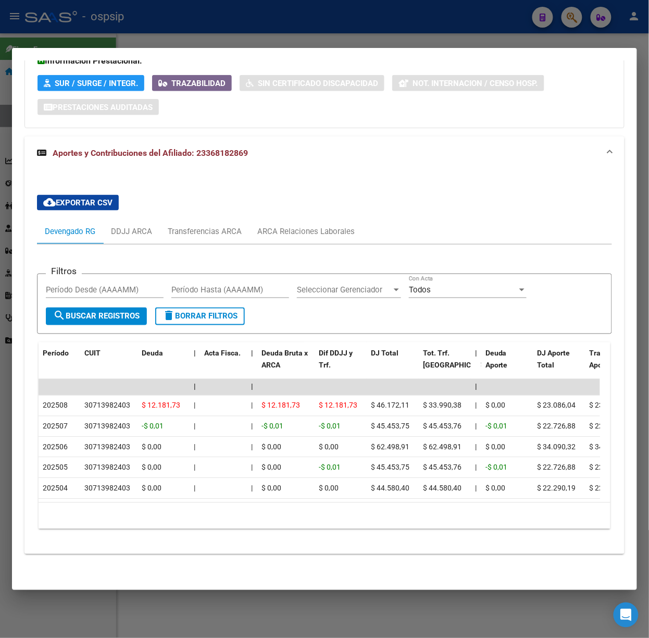
click at [82, 30] on div at bounding box center [324, 319] width 649 height 638
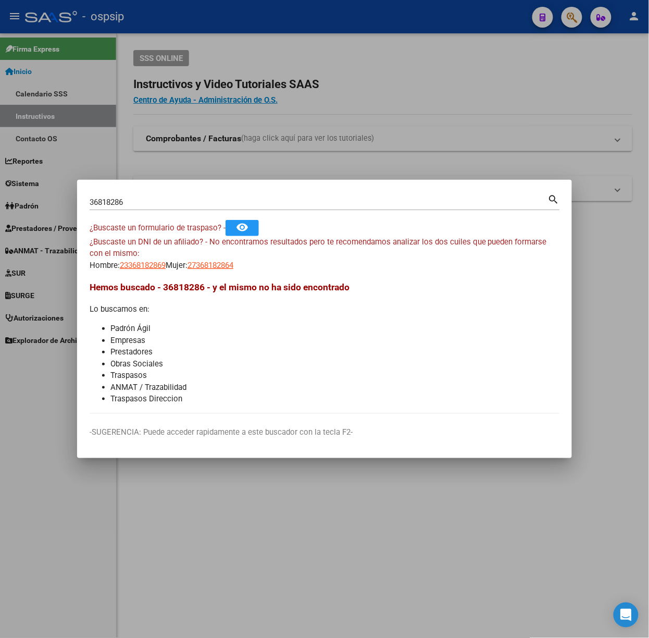
click at [155, 198] on input "36818286" at bounding box center [319, 201] width 459 height 9
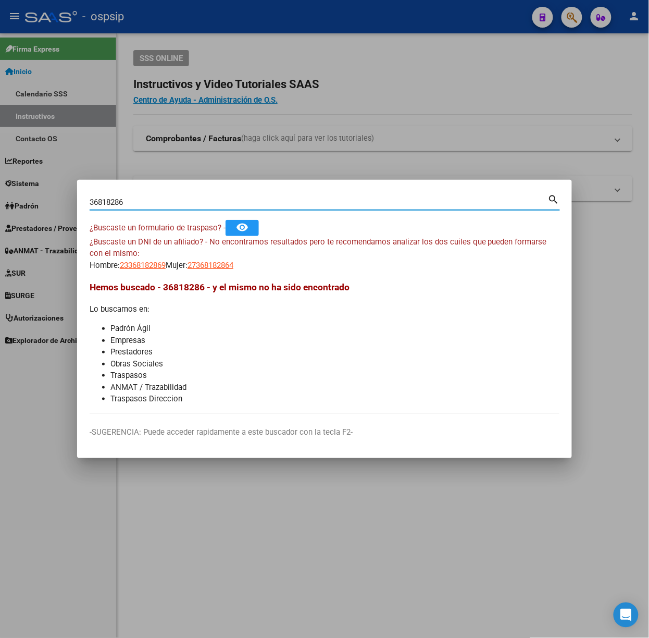
click at [155, 198] on input "36818286" at bounding box center [319, 201] width 459 height 9
type input "45439052"
click at [221, 269] on span "27454390526" at bounding box center [211, 265] width 46 height 9
type textarea "27454390526"
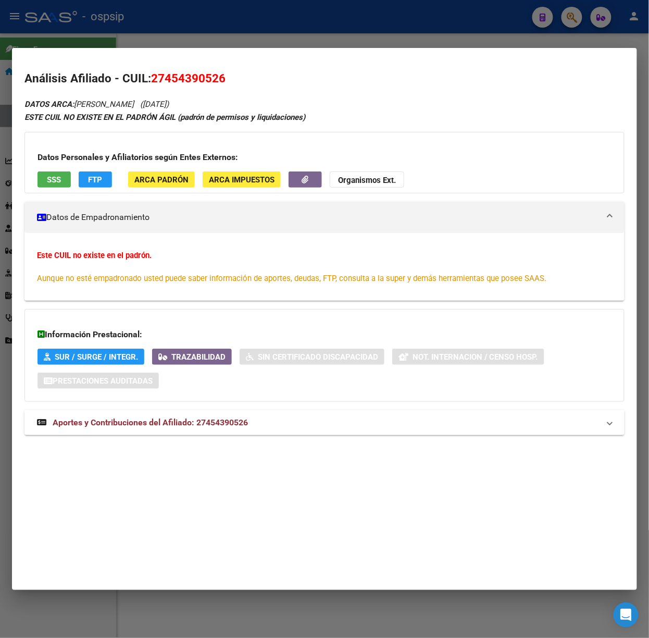
click at [219, 427] on span "Aportes y Contribuciones del Afiliado: 27454390526" at bounding box center [150, 422] width 195 height 10
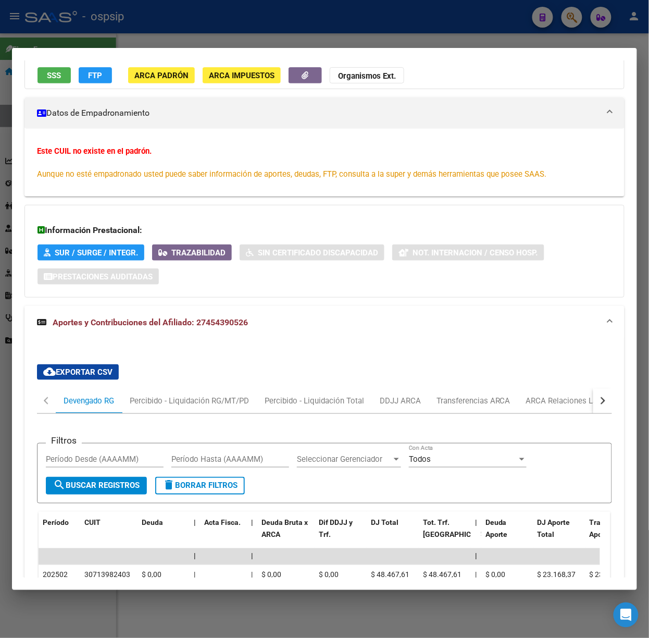
scroll to position [265, 0]
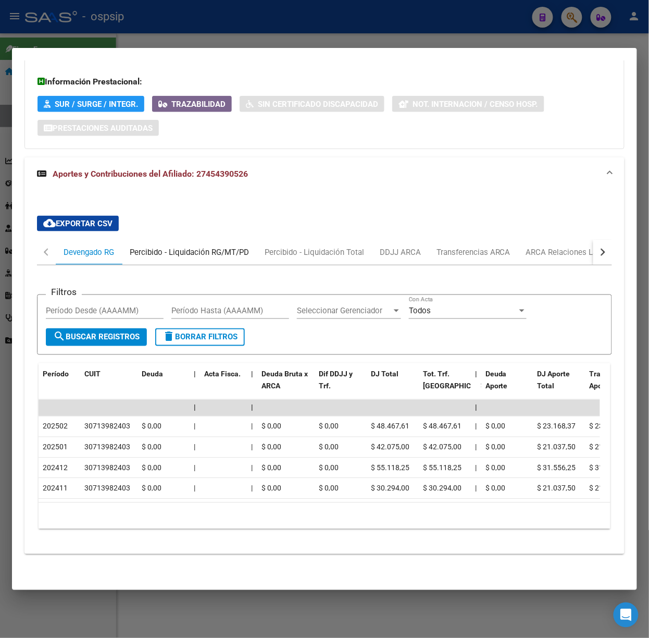
click at [226, 246] on div "Percibido - Liquidación RG/MT/PD" at bounding box center [189, 251] width 119 height 11
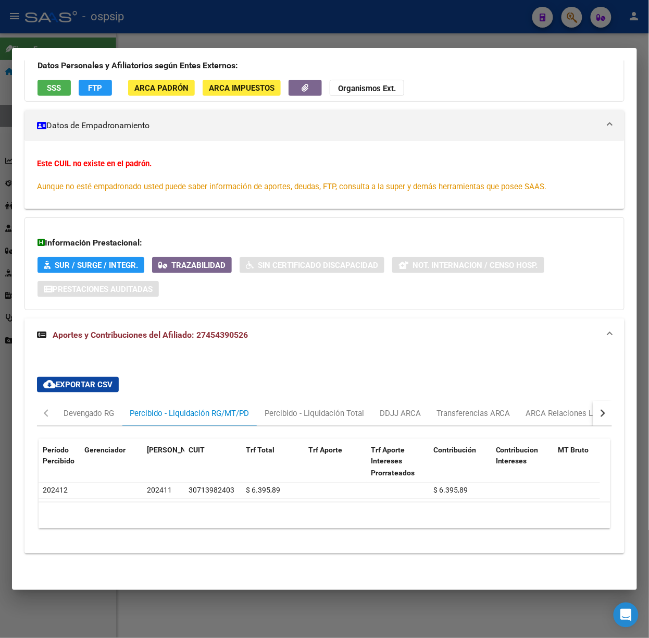
scroll to position [103, 0]
click at [547, 386] on div "cloud_download Exportar CSV Devengado RG Percibido - Liquidación RG/MT/PD Perci…" at bounding box center [324, 452] width 575 height 169
click at [549, 401] on div "ARCA Relaciones Laborales" at bounding box center [574, 413] width 113 height 25
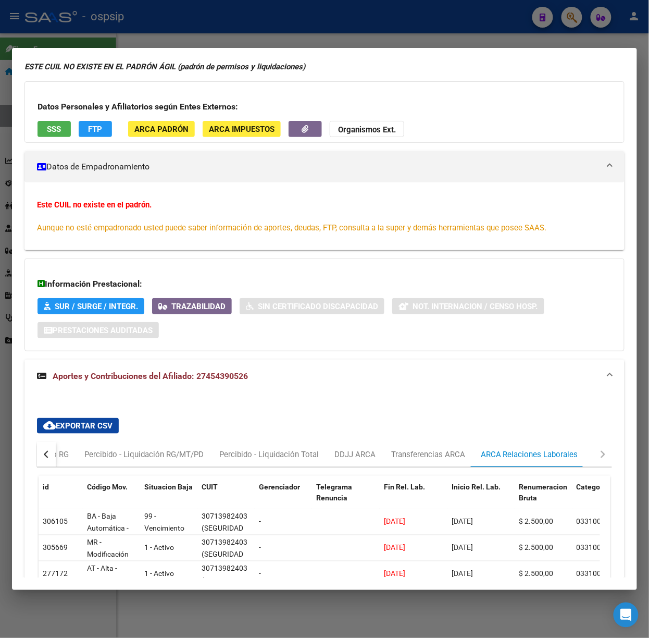
scroll to position [0, 0]
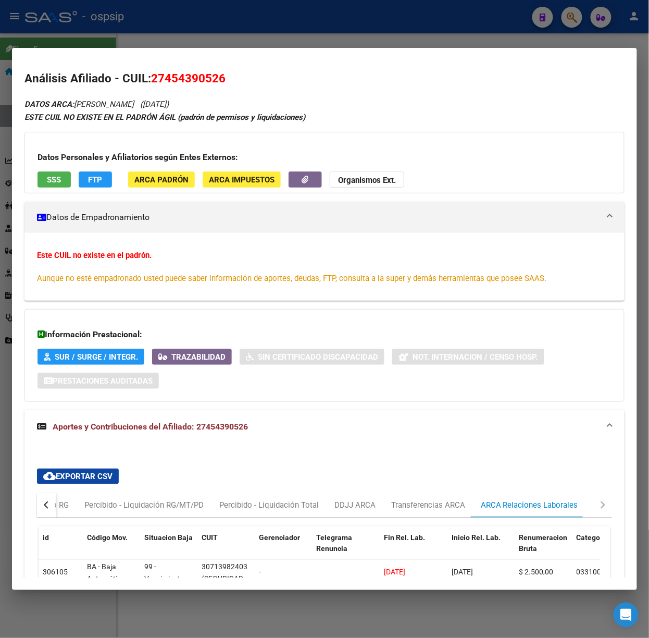
click at [64, 182] on button "SSS" at bounding box center [54, 179] width 33 height 16
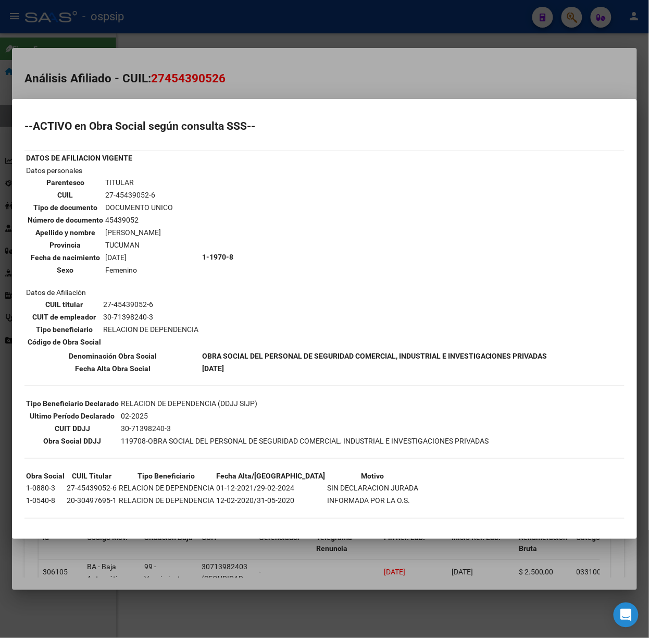
click at [128, 99] on div at bounding box center [324, 319] width 649 height 638
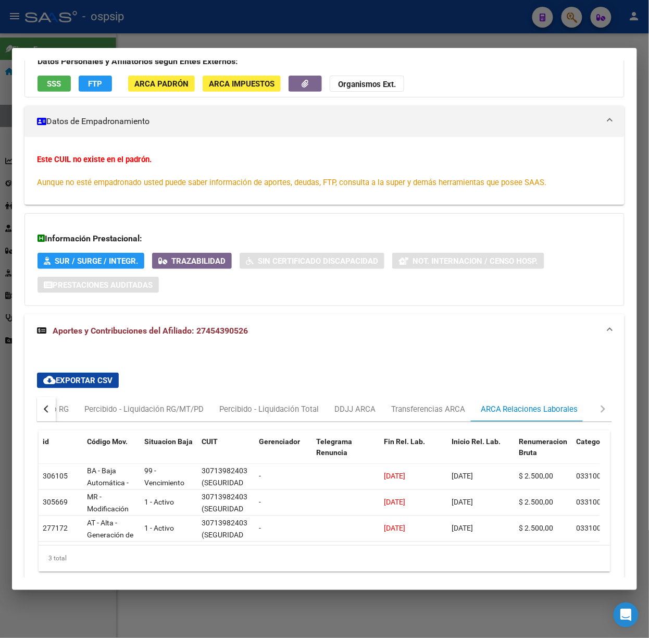
scroll to position [150, 0]
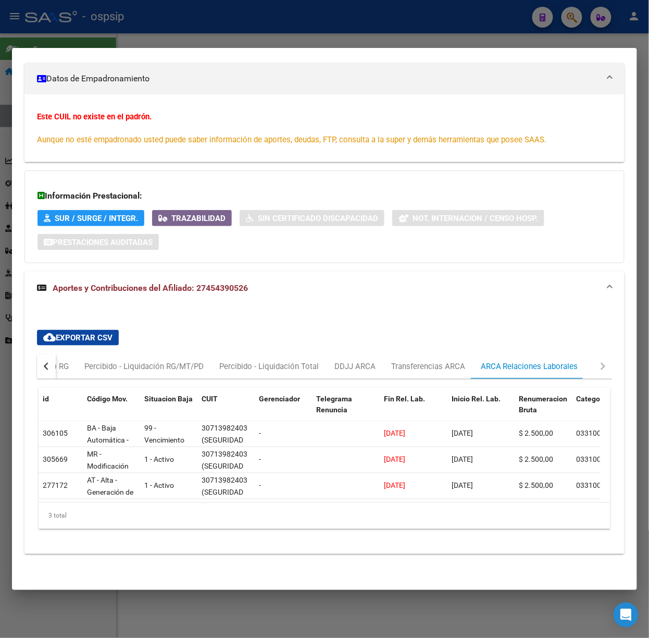
click at [213, 44] on div at bounding box center [324, 319] width 649 height 638
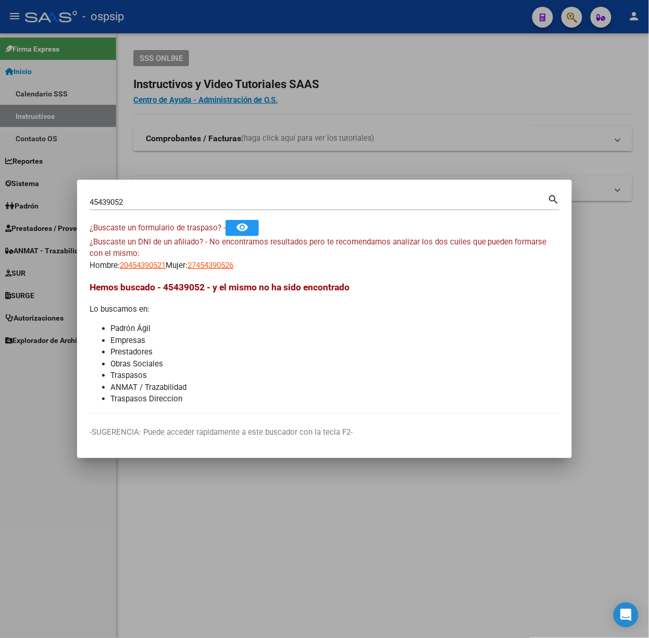
click at [172, 78] on div at bounding box center [324, 319] width 649 height 638
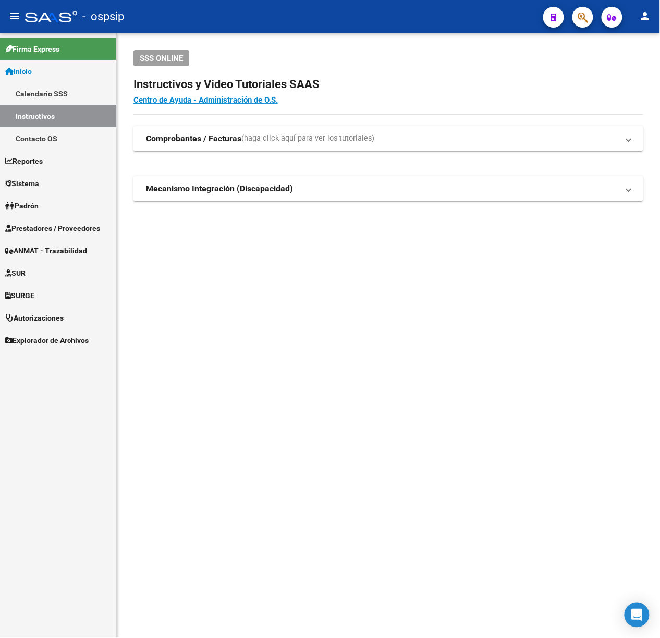
click at [55, 218] on link "Prestadores / Proveedores" at bounding box center [58, 228] width 116 height 22
click at [63, 234] on link "Prestadores / Proveedores" at bounding box center [58, 228] width 116 height 22
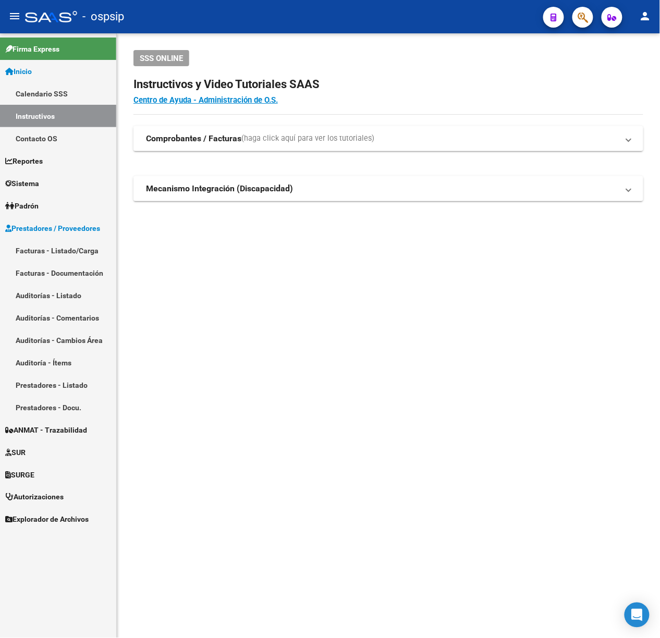
click at [65, 238] on link "Prestadores / Proveedores" at bounding box center [58, 228] width 116 height 22
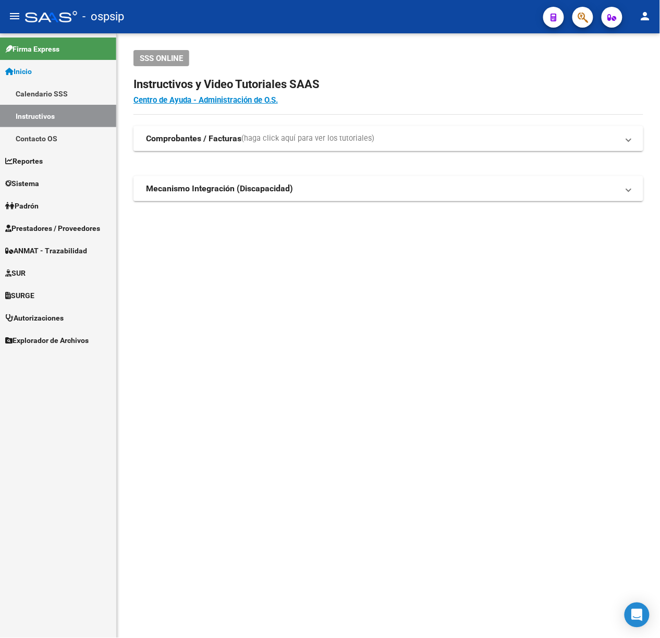
click at [65, 238] on link "Prestadores / Proveedores" at bounding box center [58, 228] width 116 height 22
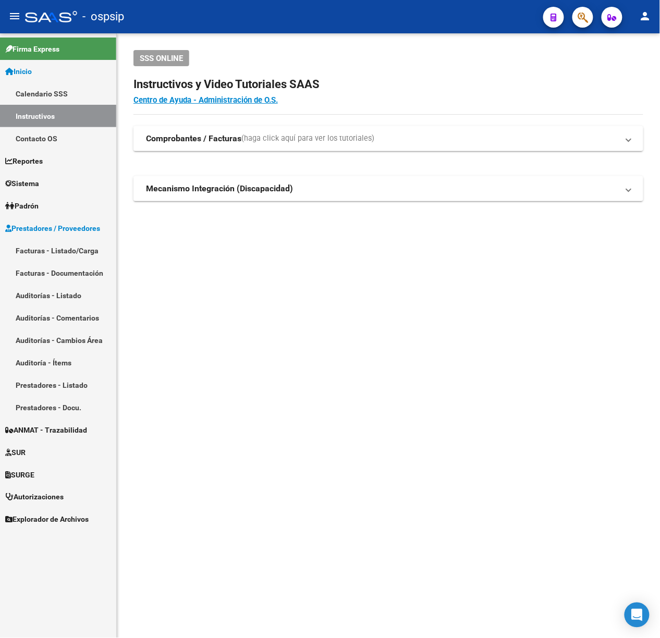
click at [69, 244] on link "Facturas - Listado/Carga" at bounding box center [58, 250] width 116 height 22
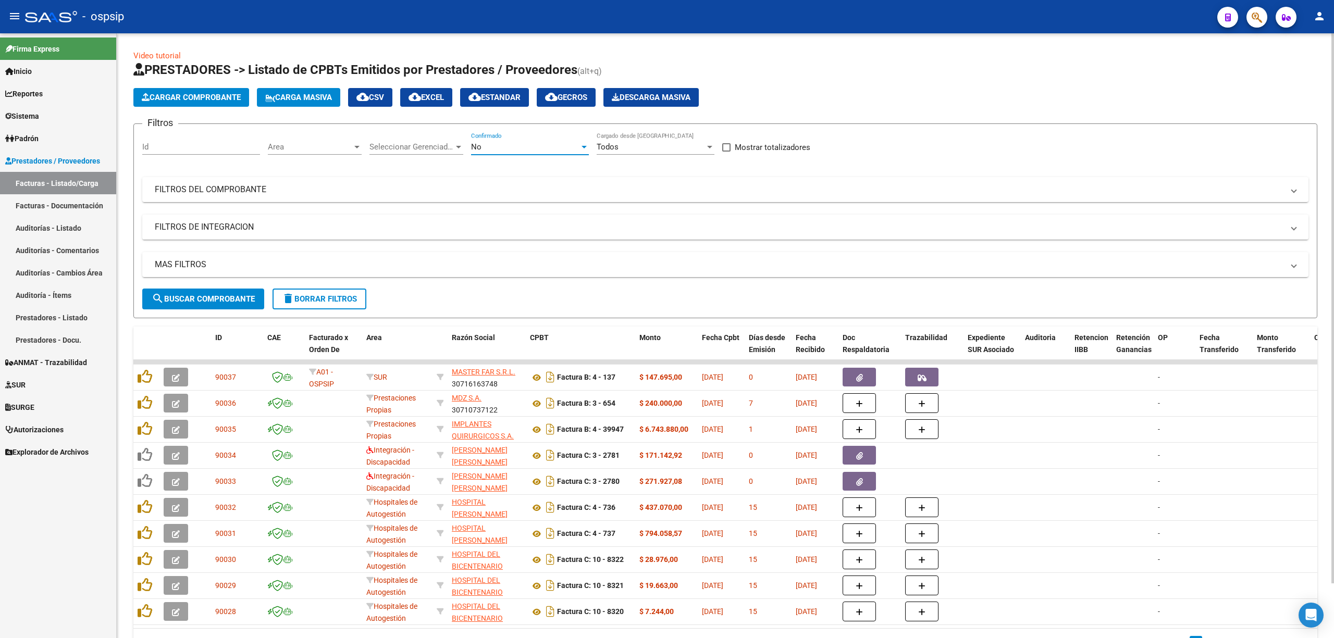
click at [538, 144] on div "No" at bounding box center [525, 146] width 108 height 9
click at [526, 109] on span "Todos" at bounding box center [530, 100] width 118 height 23
click at [526, 179] on mat-expansion-panel-header "FILTROS DEL COMPROBANTE" at bounding box center [725, 189] width 1166 height 25
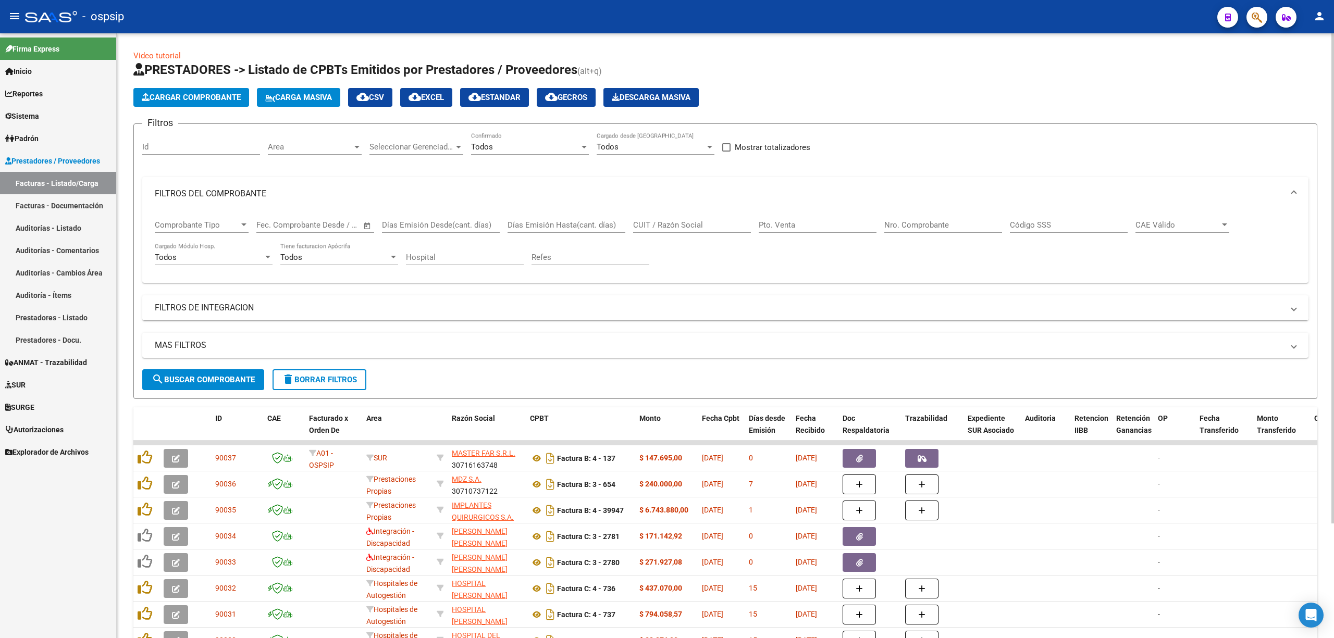
click at [649, 226] on input "Nro. Comprobante" at bounding box center [943, 224] width 118 height 9
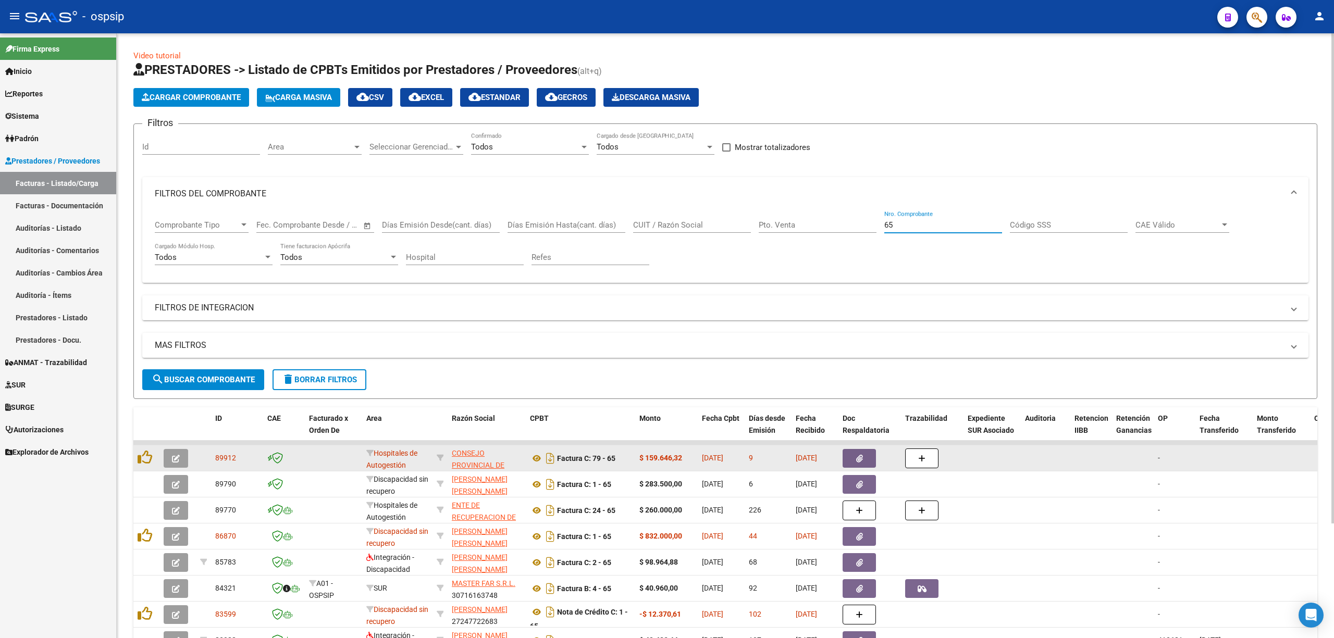
type input "65"
click at [649, 451] on button "button" at bounding box center [859, 458] width 33 height 19
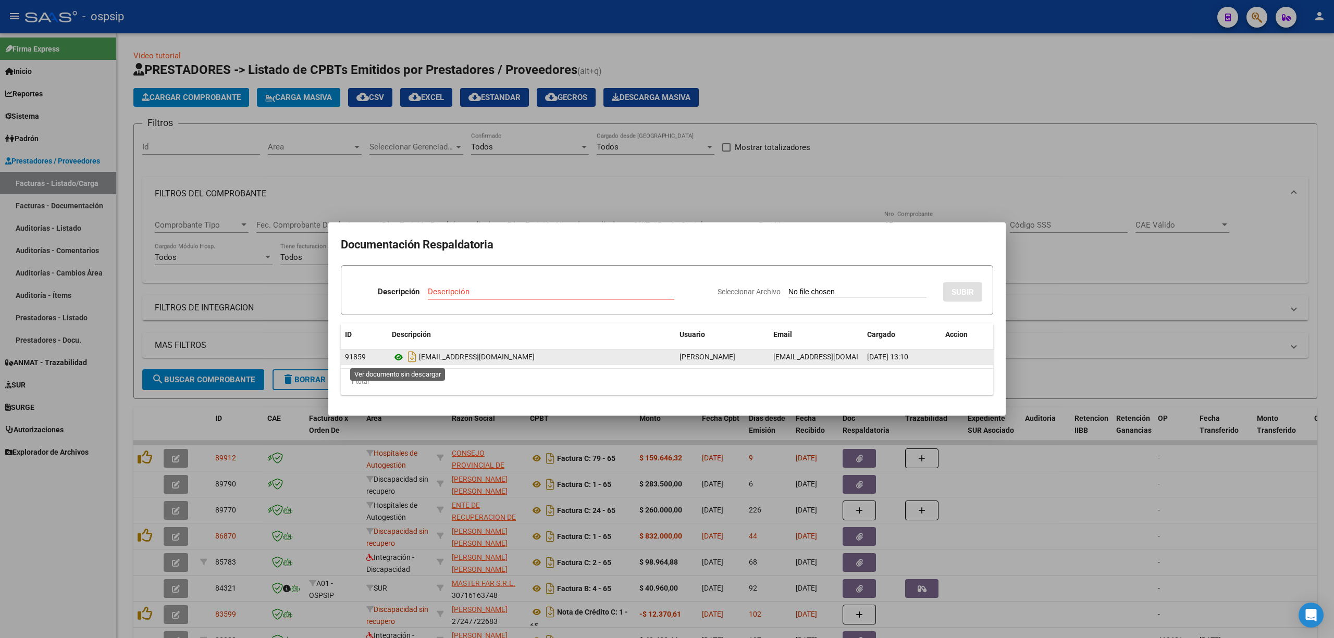
click at [399, 355] on icon at bounding box center [399, 357] width 14 height 13
click at [361, 80] on div at bounding box center [667, 319] width 1334 height 638
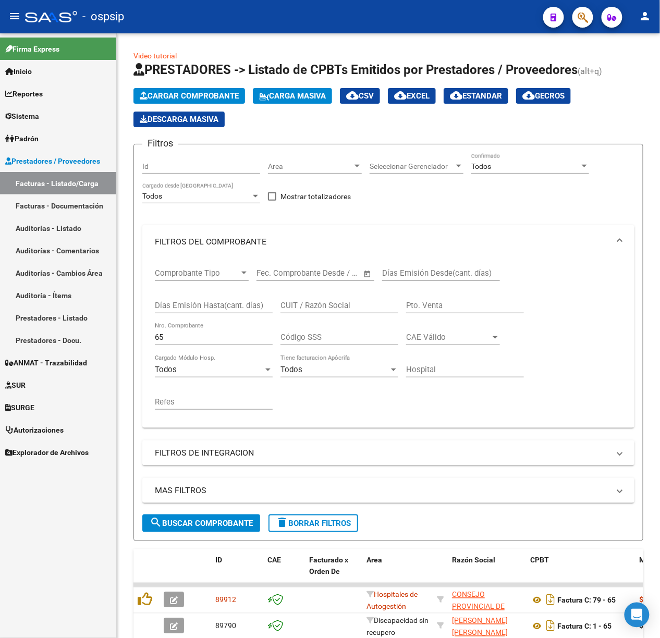
click at [39, 13] on div at bounding box center [51, 16] width 52 height 11
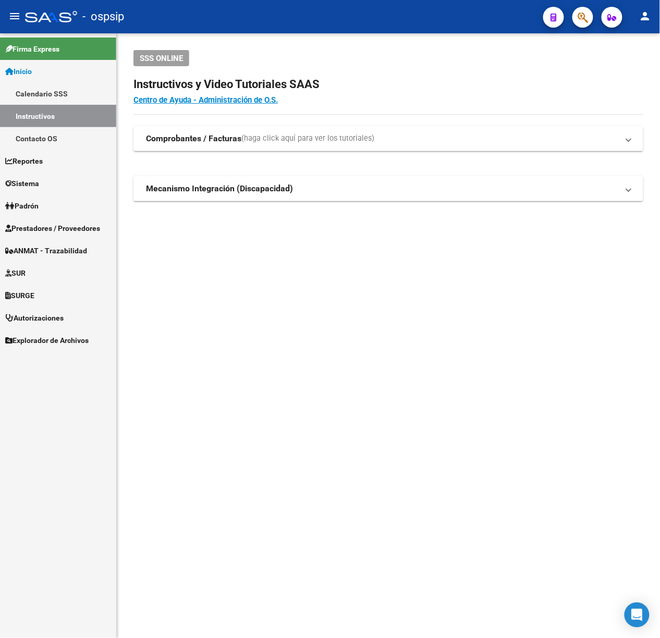
click at [591, 17] on button "button" at bounding box center [582, 17] width 21 height 21
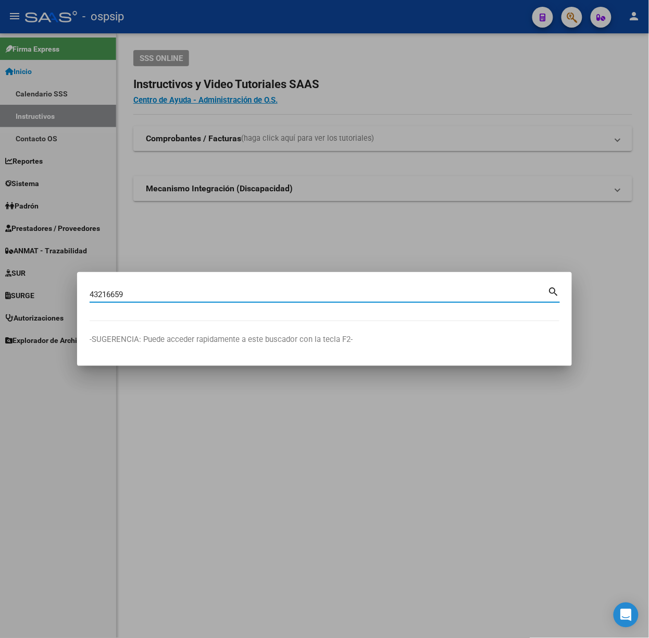
type input "43216659"
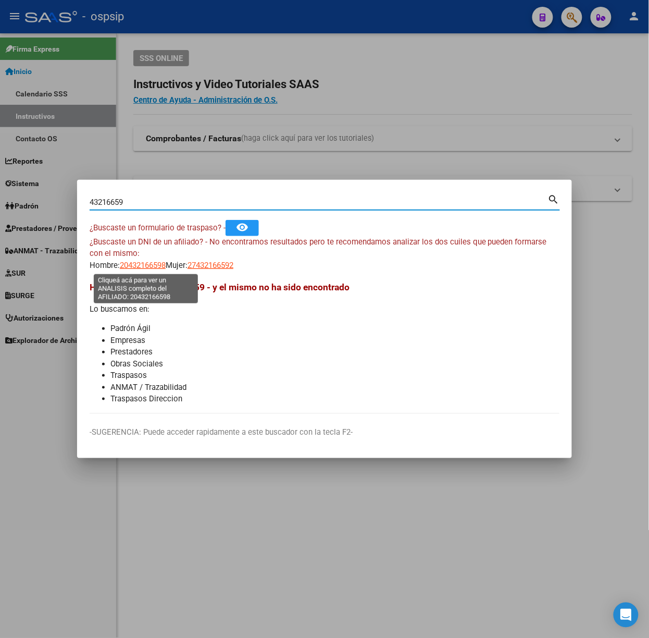
click at [162, 267] on span "20432166598" at bounding box center [143, 265] width 46 height 9
type textarea "20432166598"
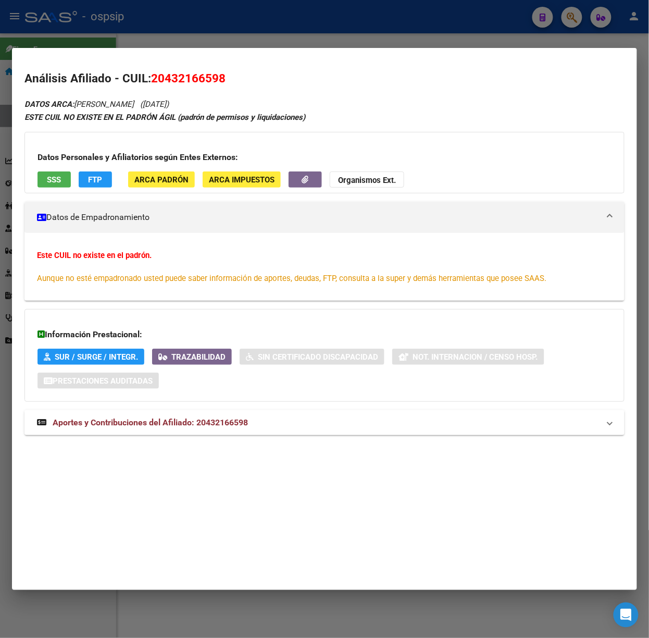
click at [249, 417] on mat-panel-title "Aportes y Contribuciones del Afiliado: 20432166598" at bounding box center [318, 422] width 563 height 13
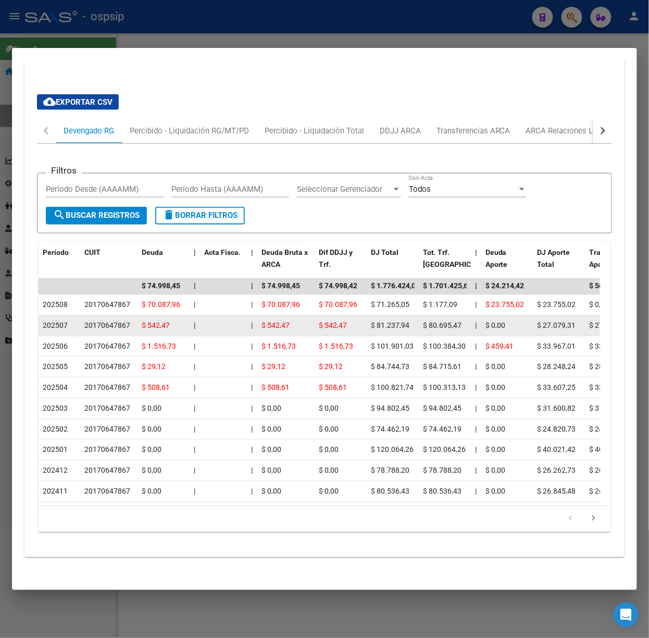
scroll to position [390, 0]
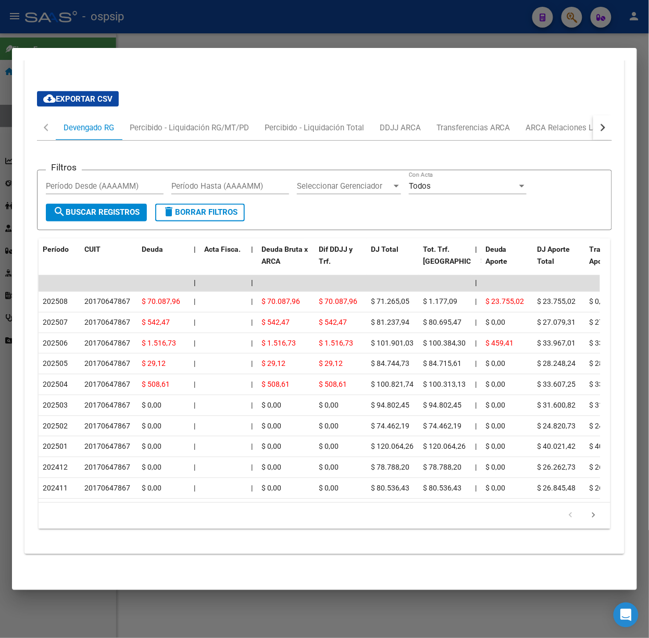
click at [171, 19] on div at bounding box center [324, 319] width 649 height 638
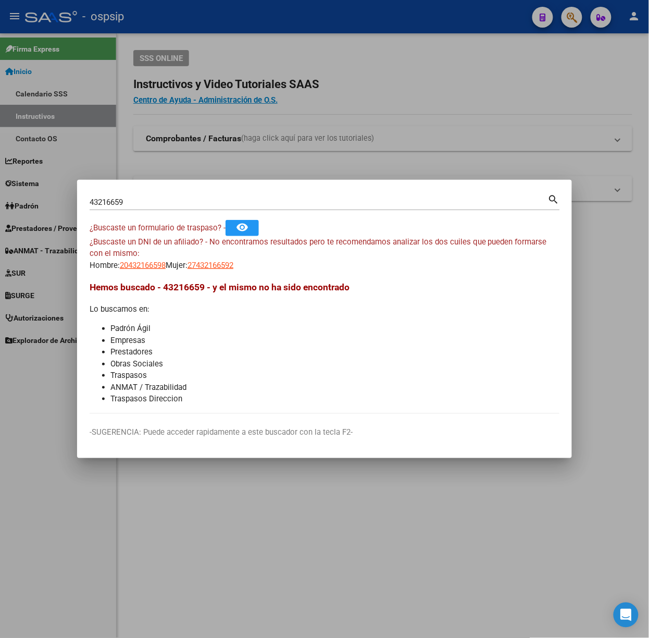
click at [192, 199] on input "43216659" at bounding box center [319, 201] width 459 height 9
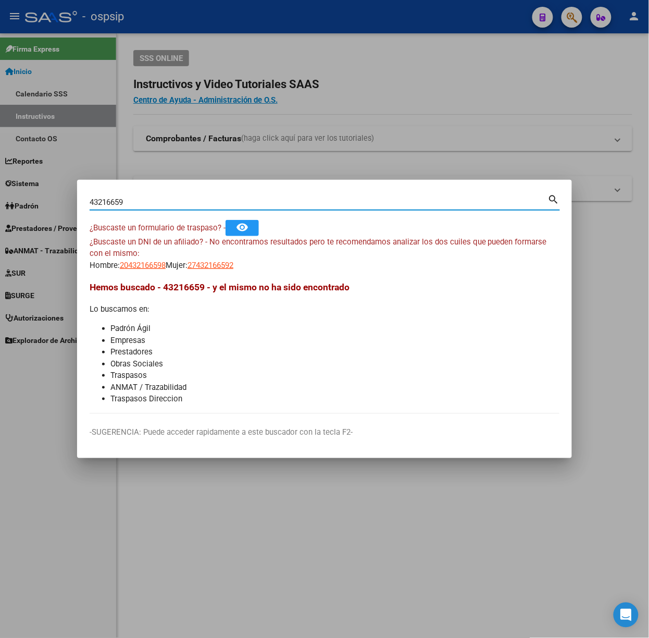
click at [192, 199] on input "43216659" at bounding box center [319, 201] width 459 height 9
type input "29303309"
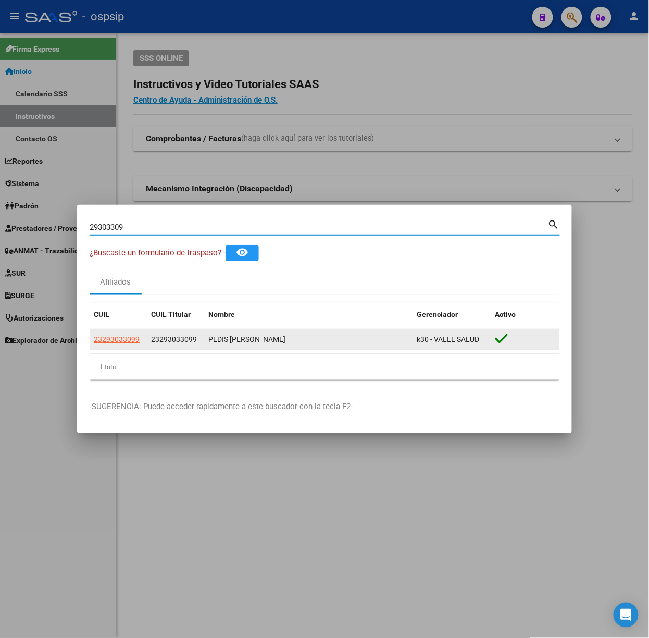
click at [129, 346] on datatable-body-cell "23293033099" at bounding box center [118, 339] width 57 height 20
click at [126, 340] on span "23293033099" at bounding box center [117, 339] width 46 height 8
type textarea "23293033099"
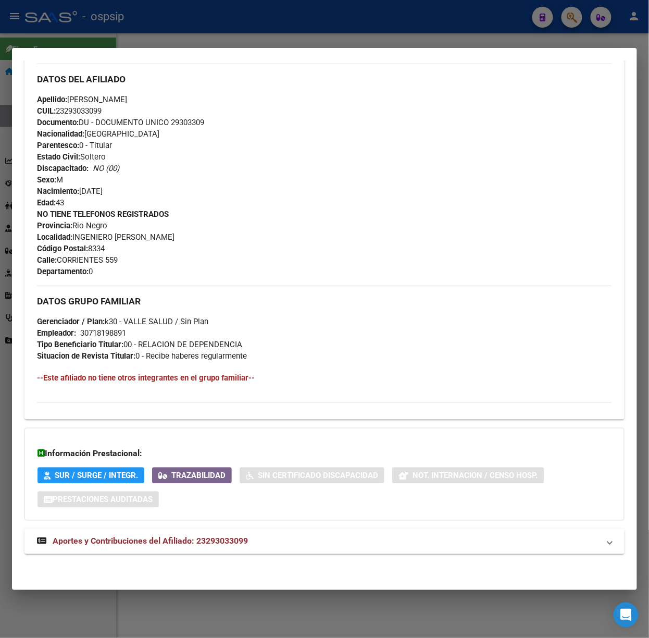
click at [226, 550] on mat-expansion-panel-header "Aportes y Contribuciones del Afiliado: 23293033099" at bounding box center [324, 541] width 600 height 25
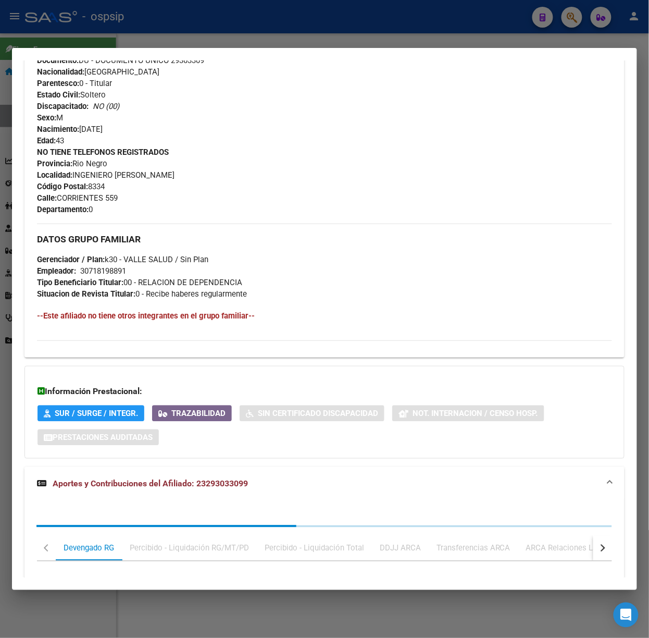
scroll to position [607, 0]
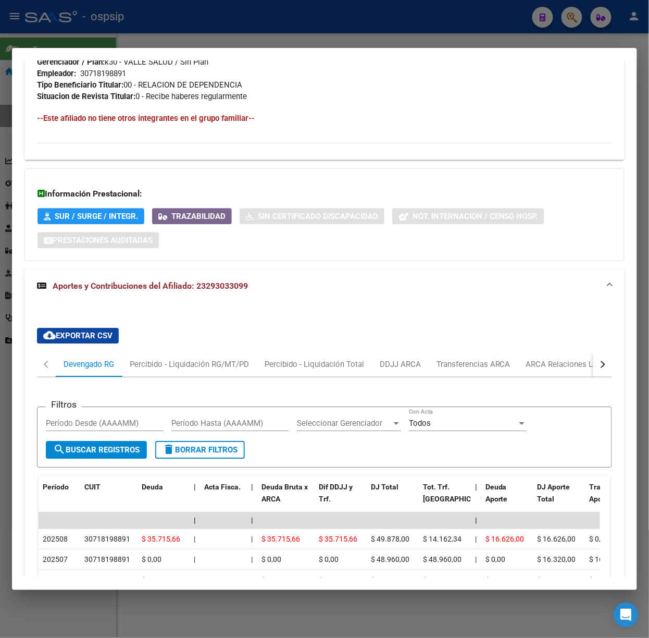
click at [345, 170] on div "Información Prestacional: SUR / SURGE / INTEGR. Trazabilidad Sin Certificado Di…" at bounding box center [324, 214] width 600 height 93
